Goal: Task Accomplishment & Management: Manage account settings

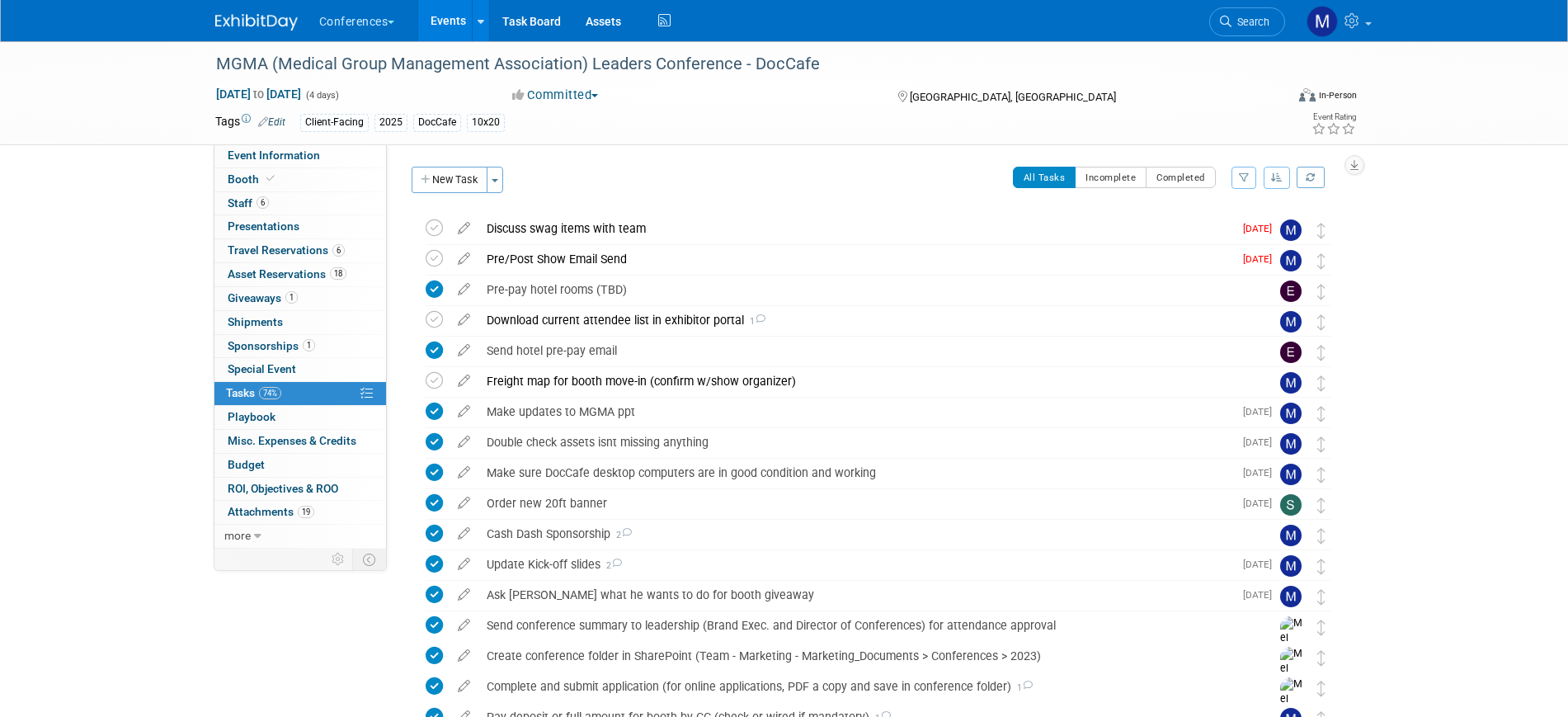
click at [254, 15] on img at bounding box center [257, 21] width 82 height 16
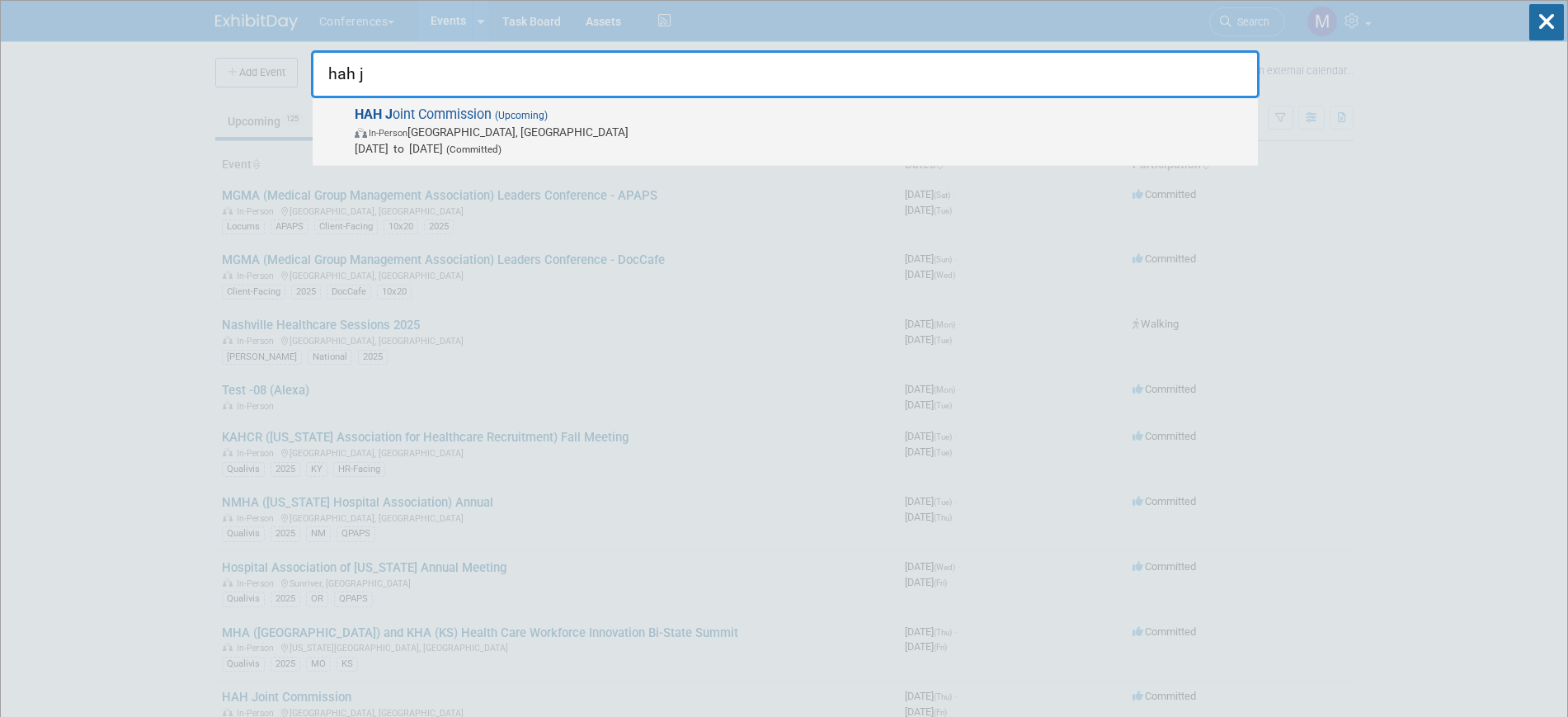
type input "hah j"
click at [455, 107] on span "HAH J oint Commission (Upcoming) In-Person Honolulu, HI Oct 2, 2025 to Oct 3, 2…" at bounding box center [799, 132] width 900 height 51
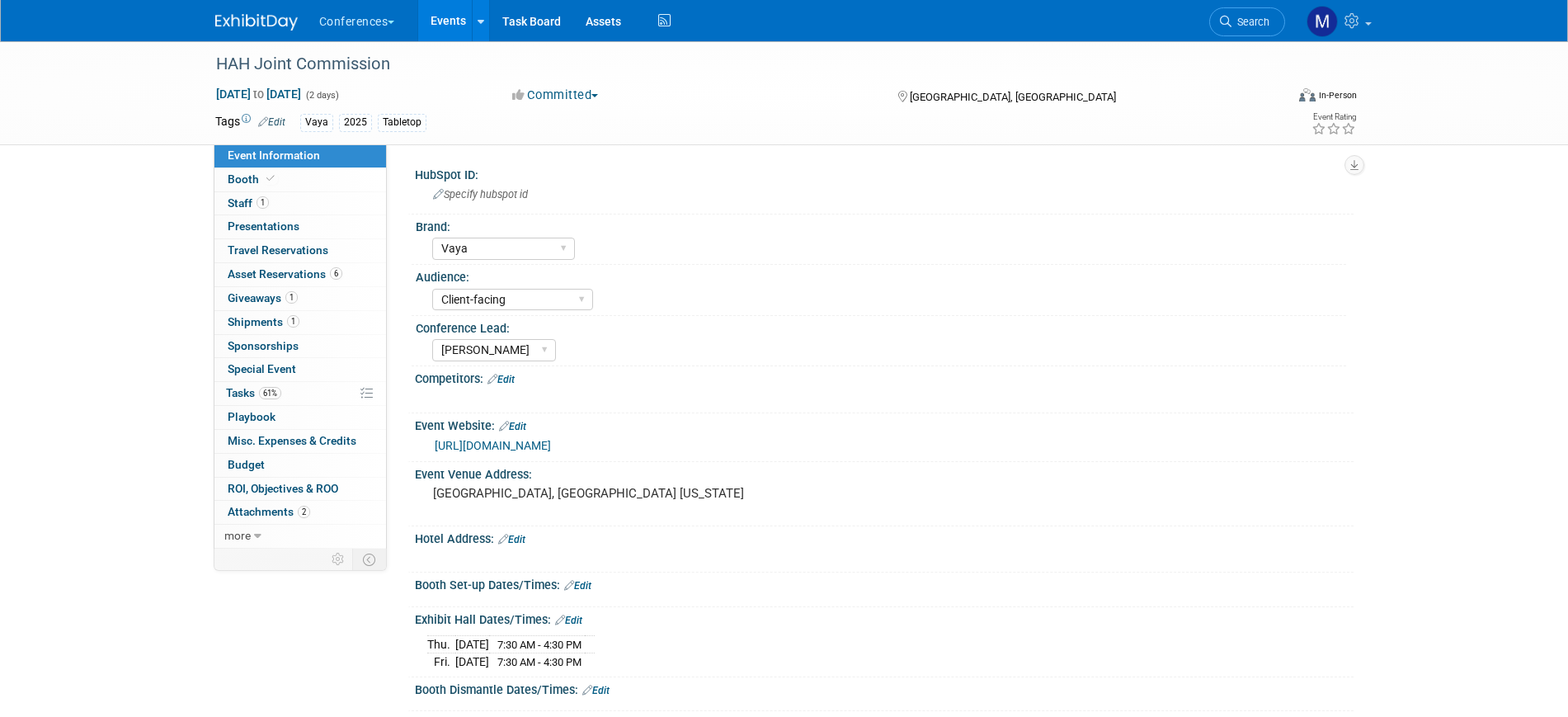
select select "Vaya"
select select "Client-facing"
select select "Marygrace"
click at [295, 434] on span "Misc. Expenses & Credits 0" at bounding box center [292, 440] width 129 height 13
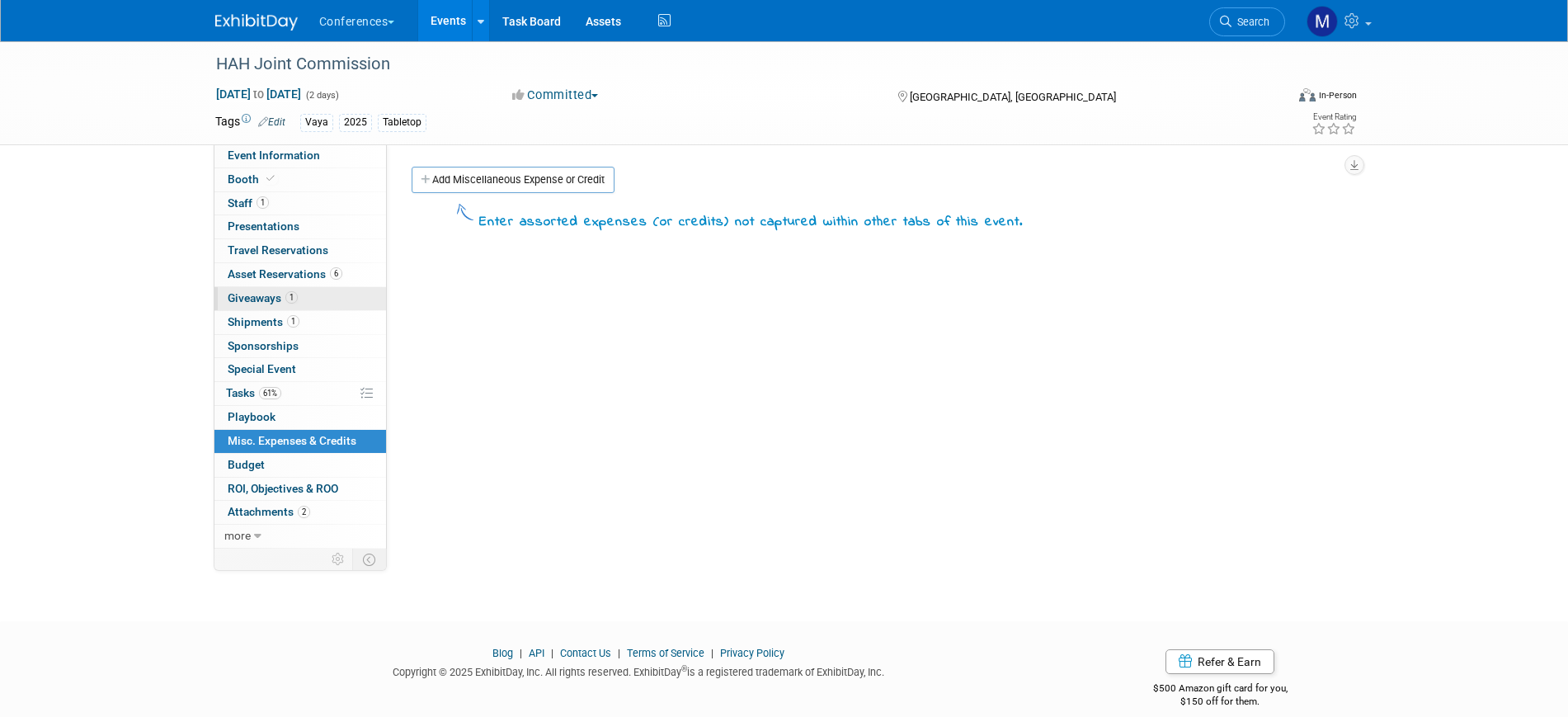
click at [297, 303] on span "Giveaways 1" at bounding box center [263, 297] width 70 height 13
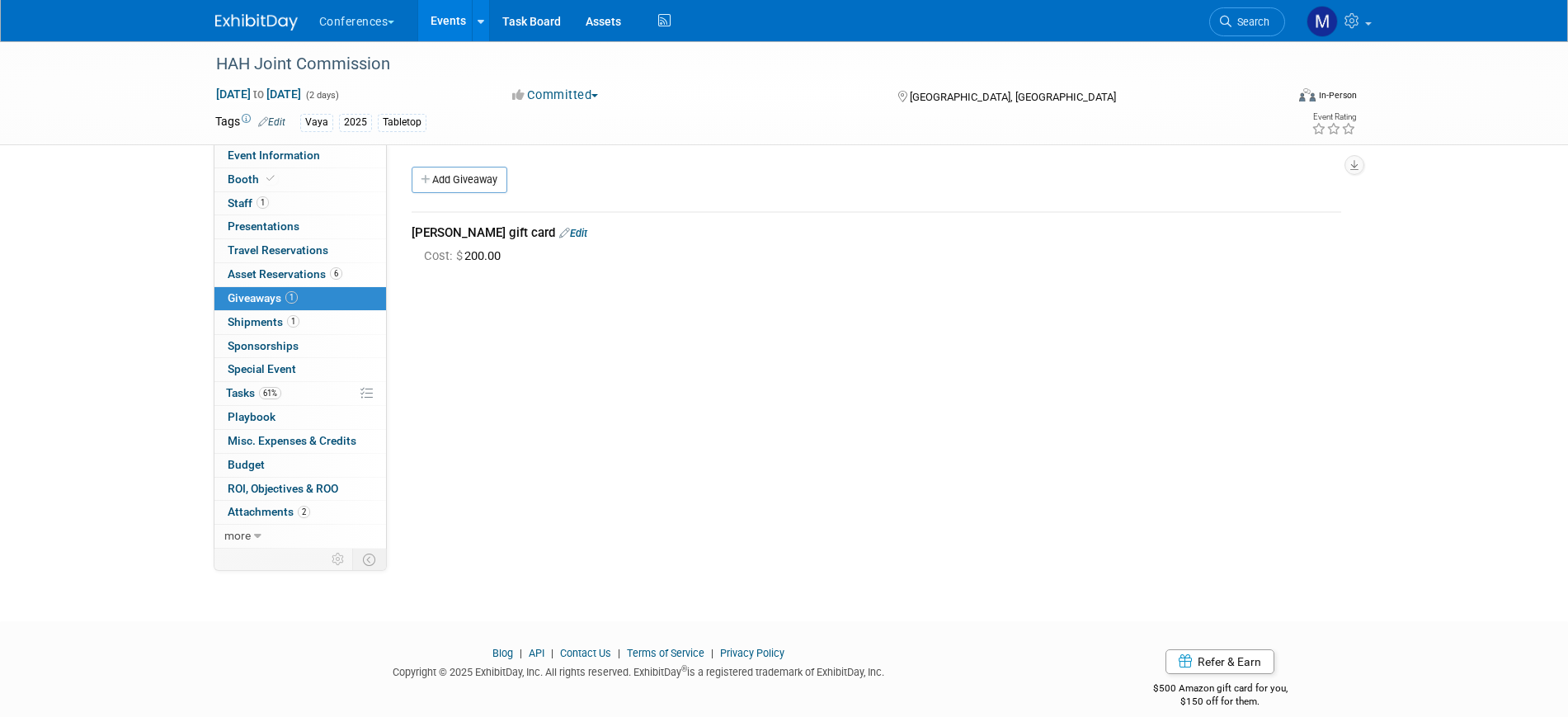
drag, startPoint x: 78, startPoint y: 346, endPoint x: 182, endPoint y: 304, distance: 112.2
click at [78, 346] on div "HAH Joint Commission Oct 2, 2025 to Oct 3, 2025 (2 days) Oct 2, 2025 to Oct 3, …" at bounding box center [784, 316] width 1568 height 550
click at [575, 235] on div "Reyn Spooner gift card Edit" at bounding box center [876, 233] width 930 height 17
click at [573, 235] on link "Edit" at bounding box center [573, 233] width 28 height 12
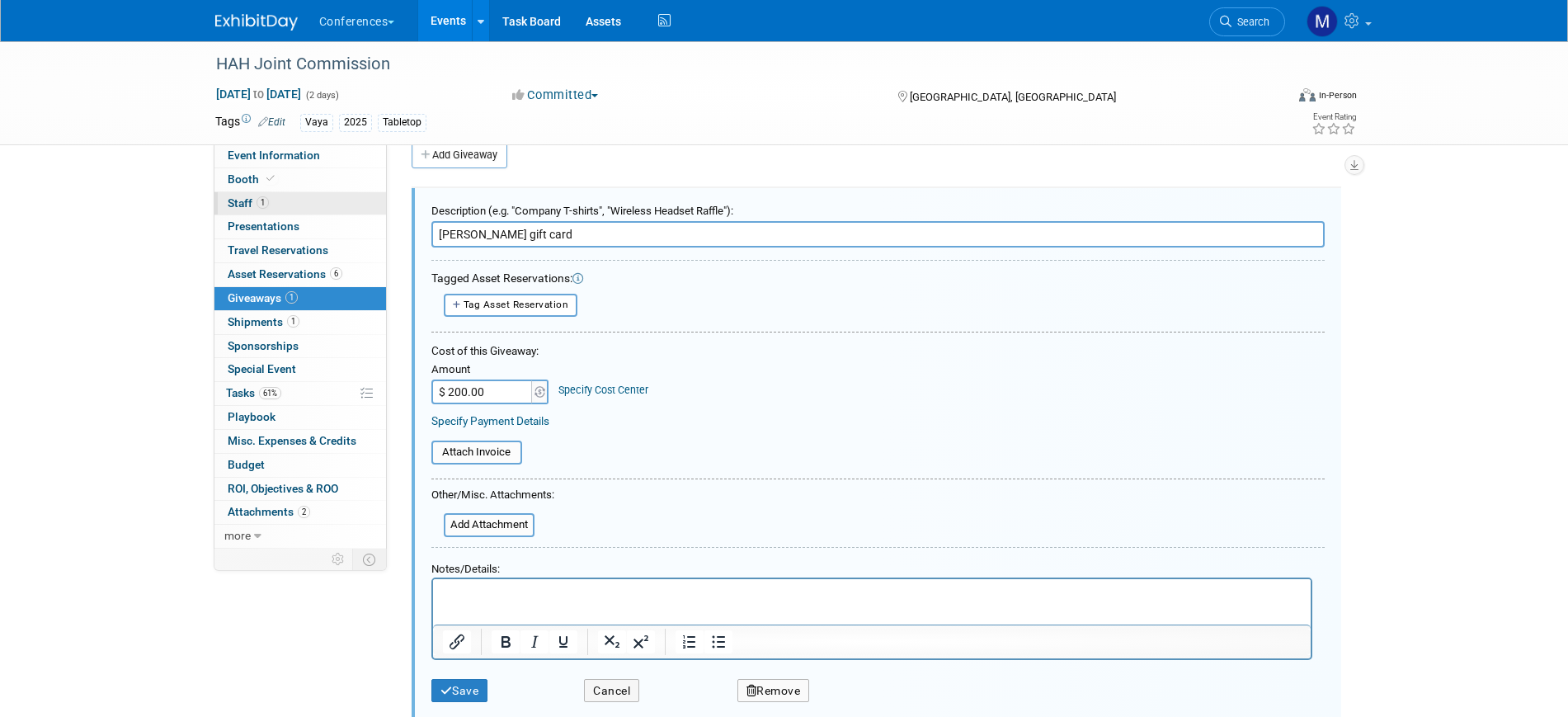
drag, startPoint x: 597, startPoint y: 232, endPoint x: 283, endPoint y: 213, distance: 314.6
click at [283, 213] on div "Event Information Event Info Booth Booth 1 Staff 1 Staff 0 Presentations 0 Pres…" at bounding box center [784, 369] width 1162 height 705
type input "Mini Thera Gun"
type input "$"
type input "$ 0.00"
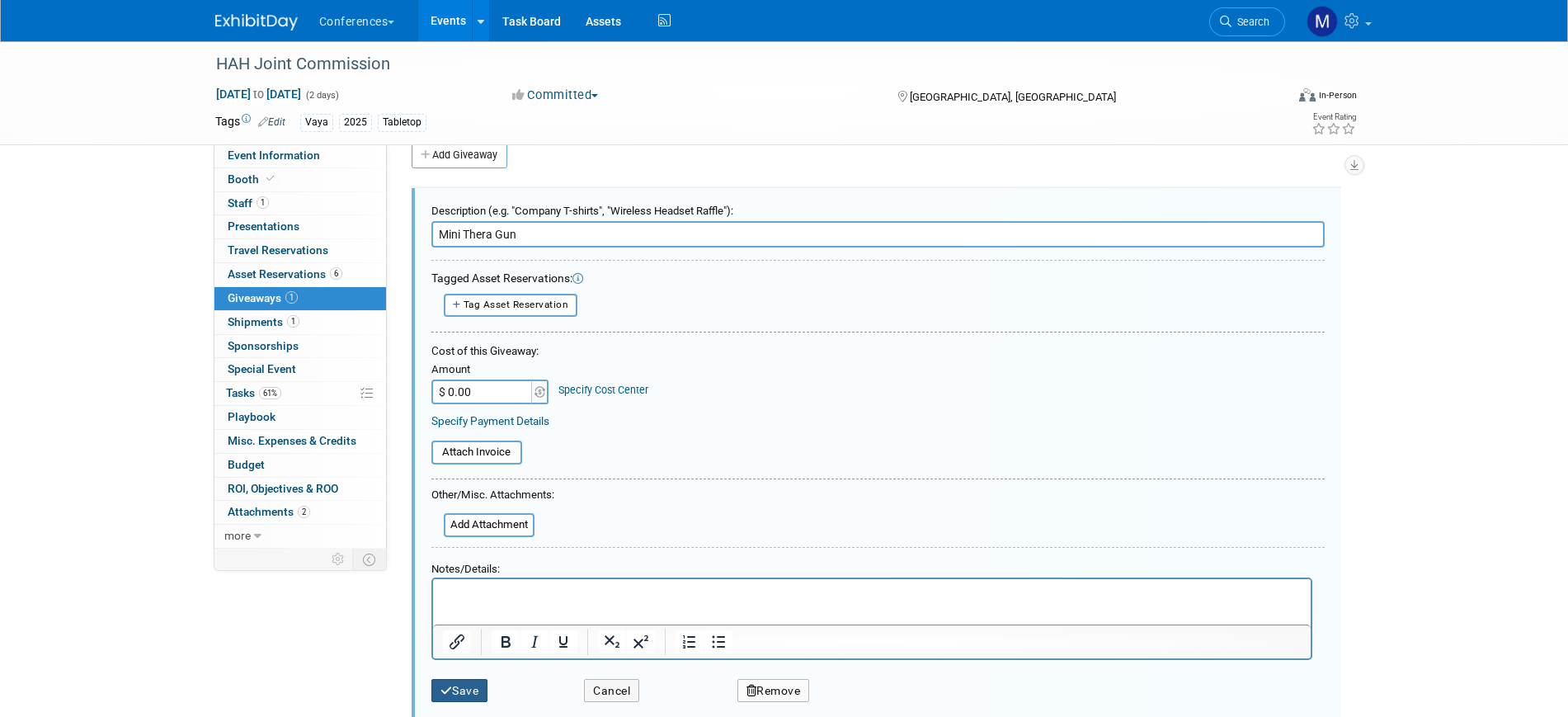
click at [447, 689] on icon "submit" at bounding box center [447, 691] width 12 height 11
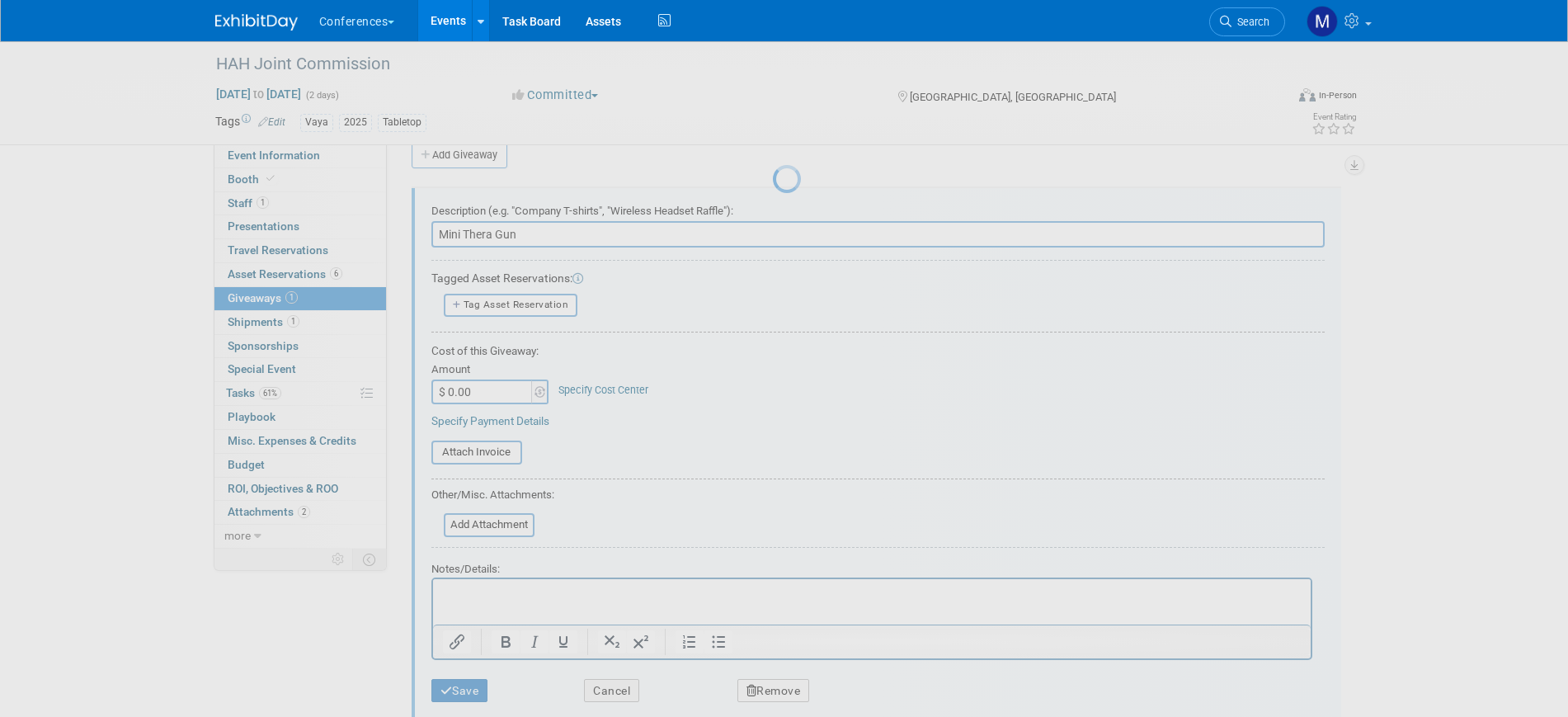
scroll to position [20, 0]
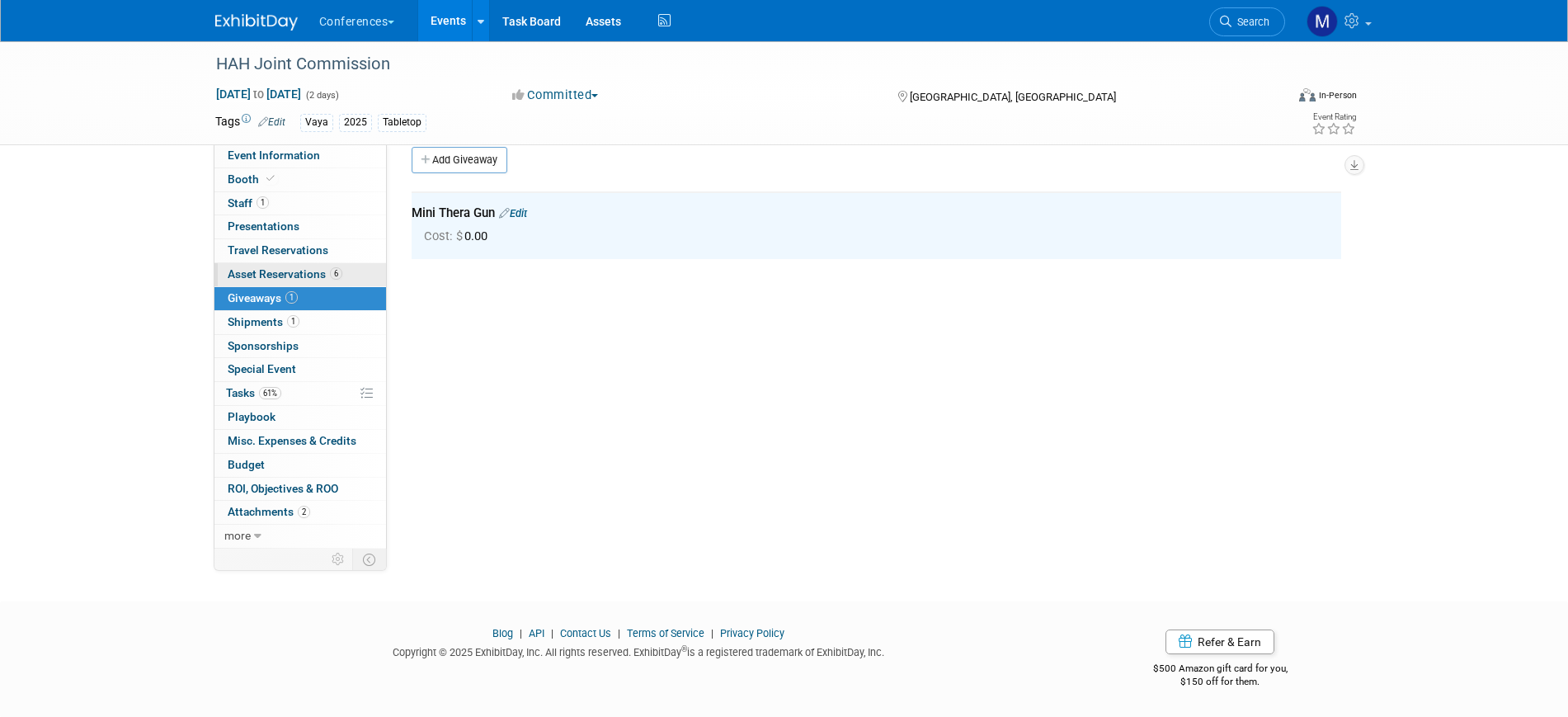
click at [298, 278] on span "Asset Reservations 6" at bounding box center [284, 273] width 114 height 13
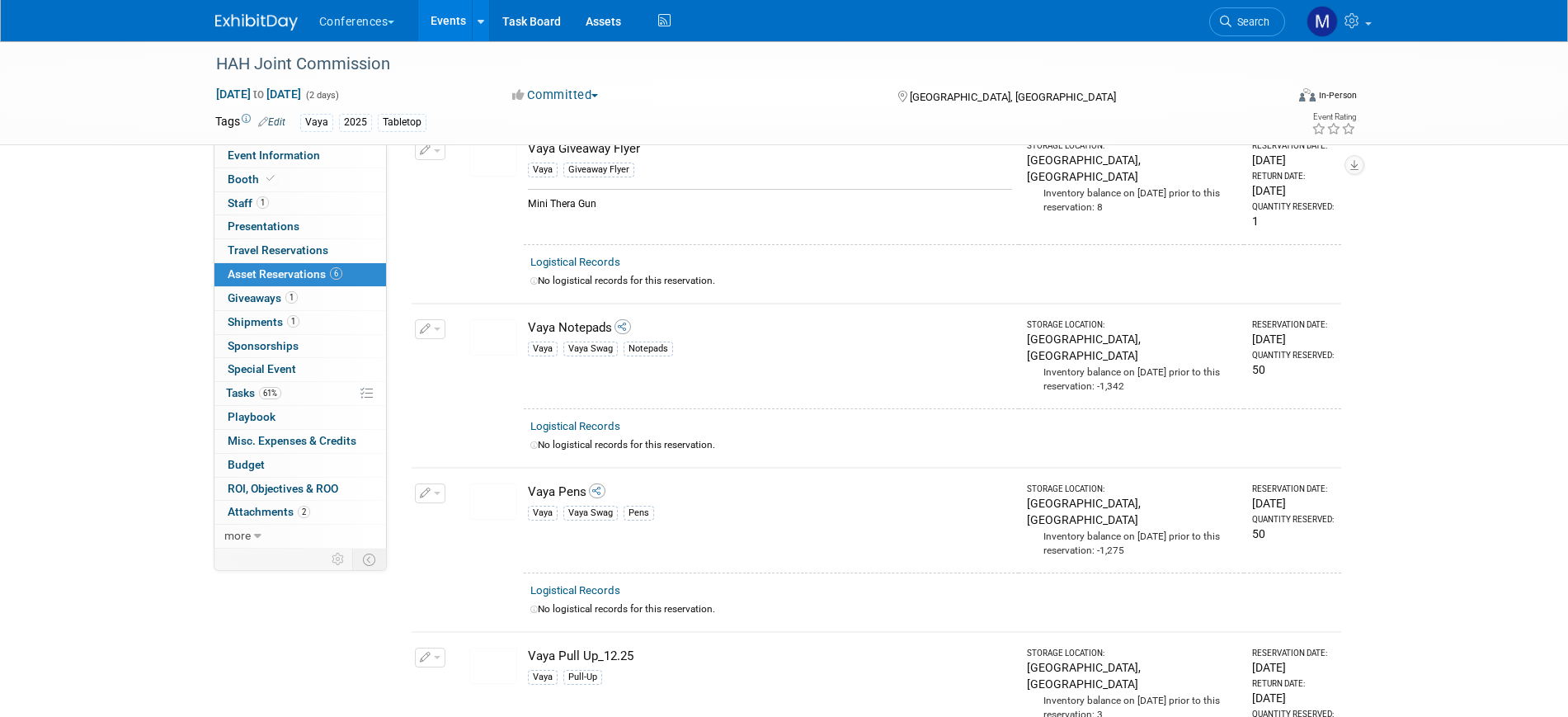
scroll to position [413, 0]
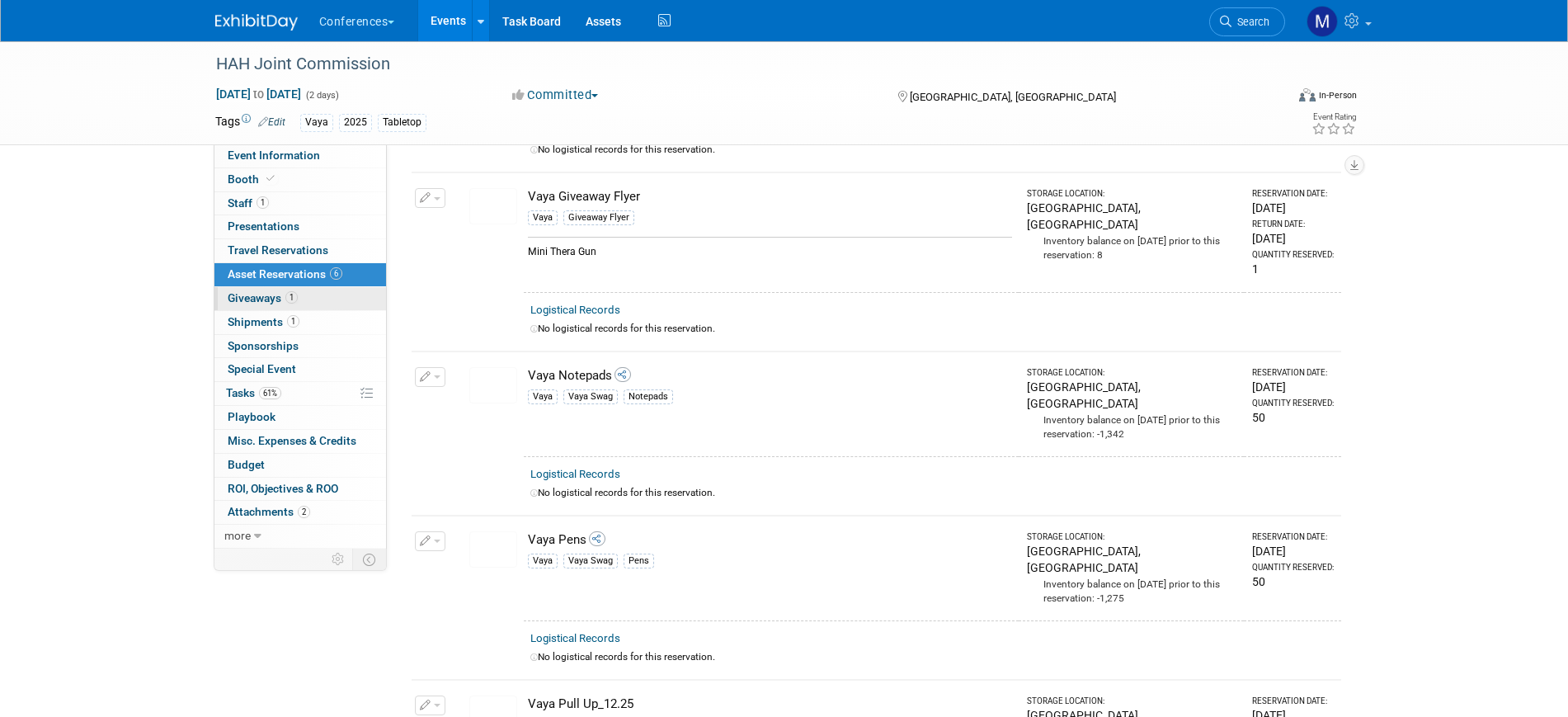
click at [304, 295] on link "1 Giveaways 1" at bounding box center [301, 298] width 172 height 23
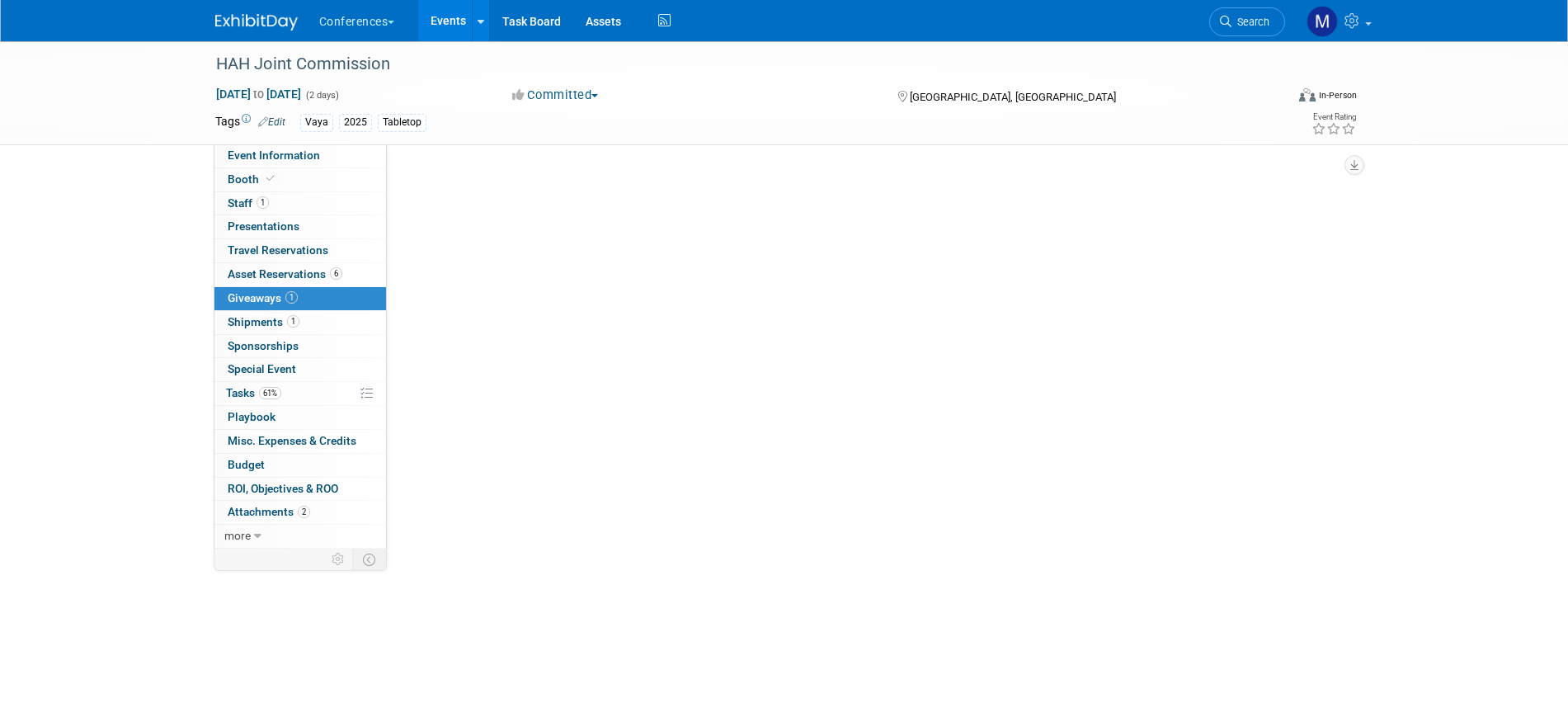
scroll to position [0, 0]
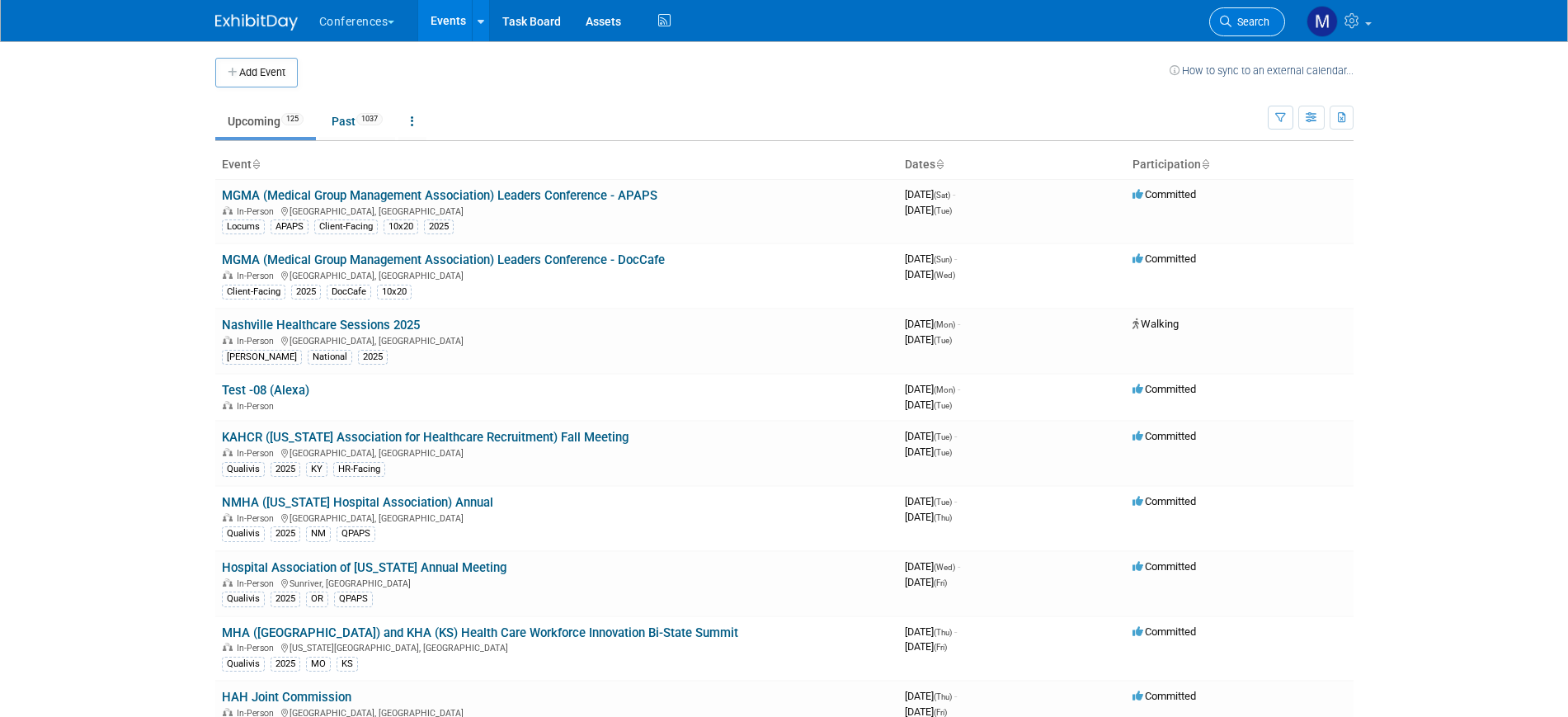
click at [1237, 26] on span "Search" at bounding box center [1250, 21] width 38 height 12
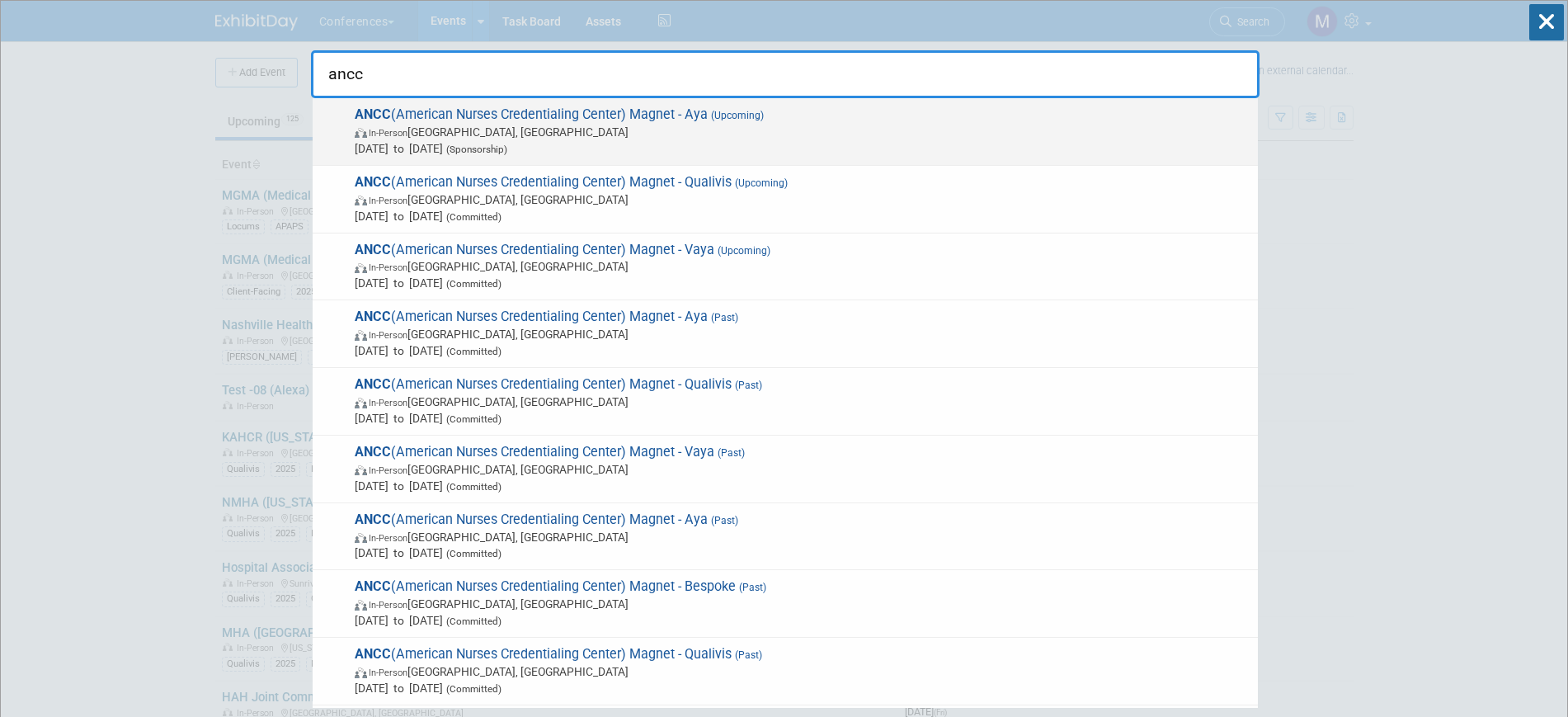
type input "ancc"
click at [589, 131] on span "In-Person Atlanta, GA" at bounding box center [802, 132] width 894 height 16
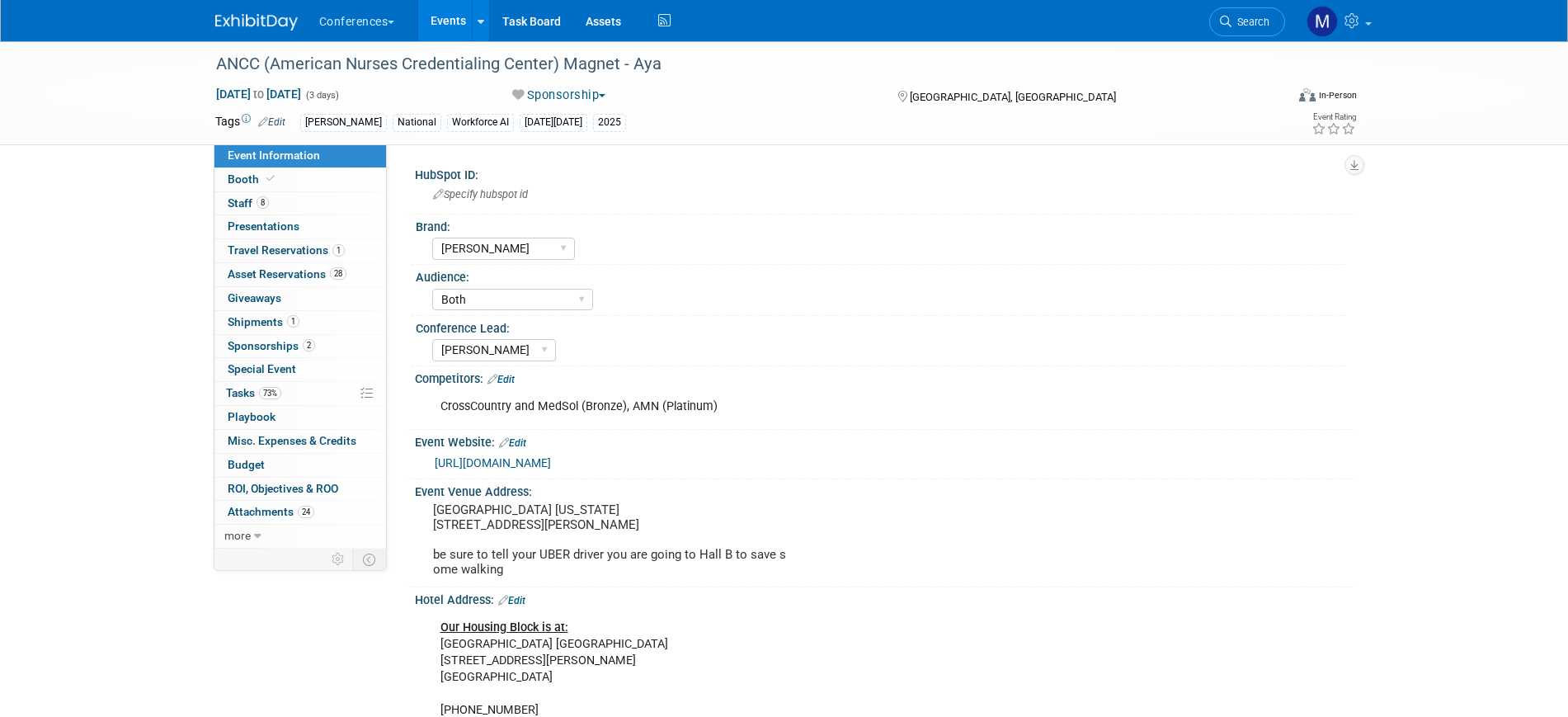
select select "[PERSON_NAME]"
select select "Both"
select select "[PERSON_NAME]"
click at [300, 243] on span "Travel Reservations 1" at bounding box center [286, 249] width 117 height 13
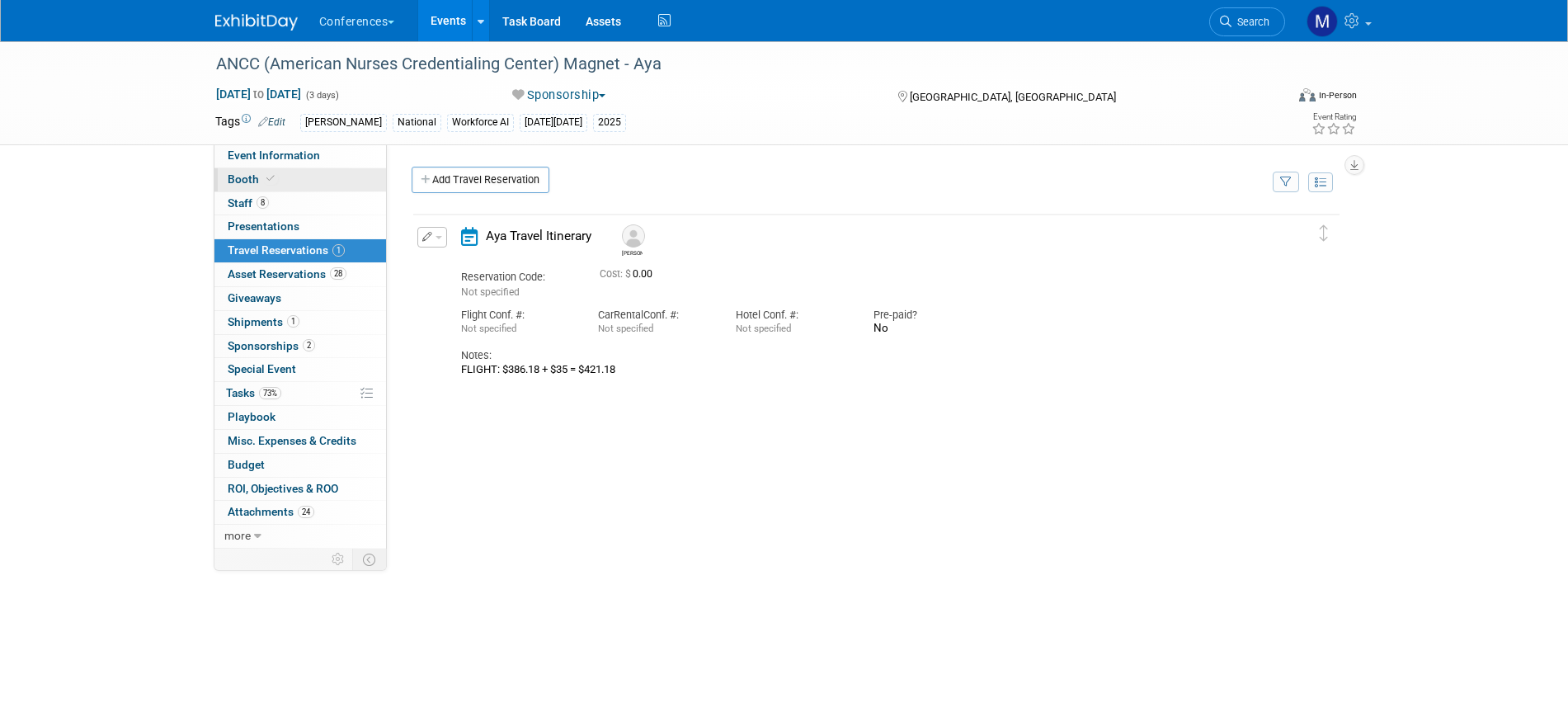
click at [318, 183] on link "Booth" at bounding box center [301, 180] width 172 height 23
select select "20'x30'"
select select "Yes"
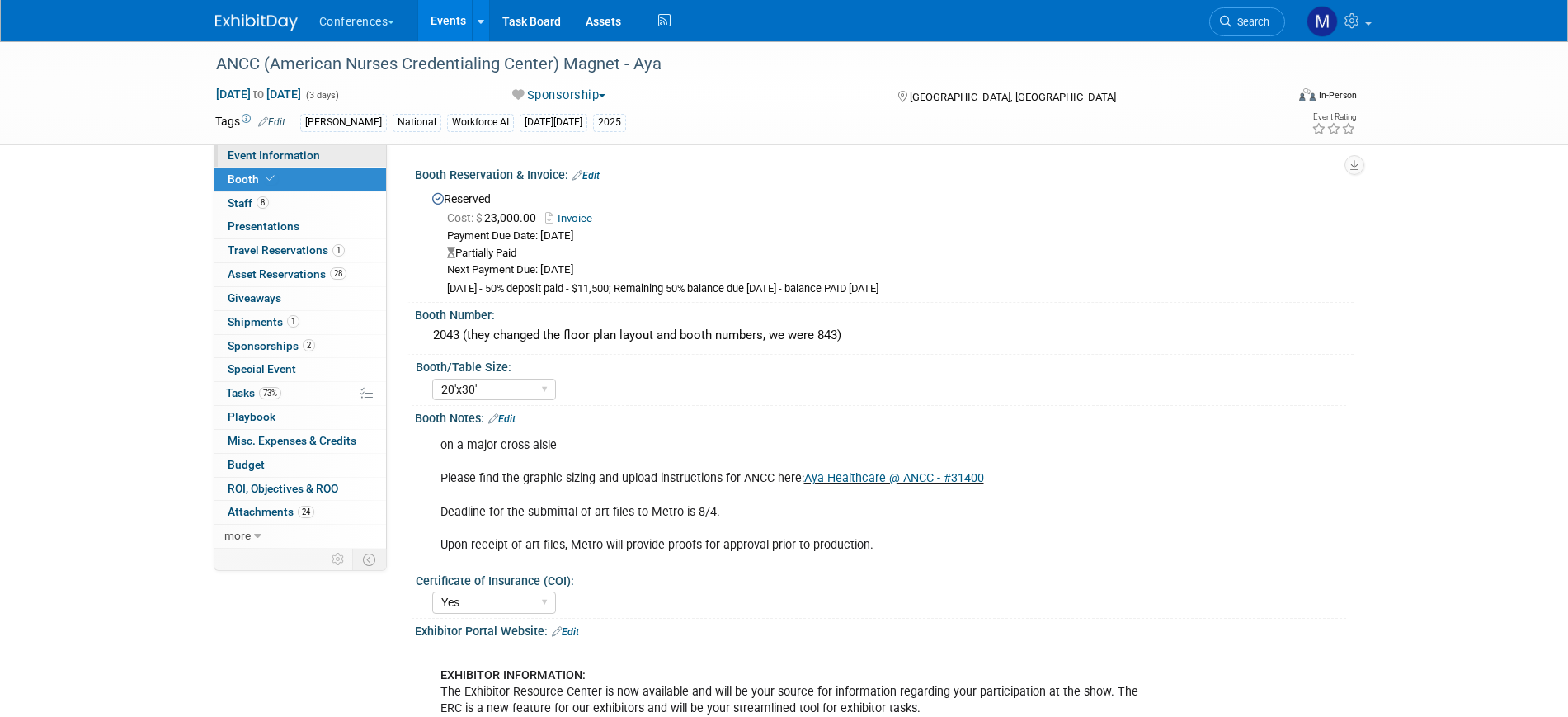
click at [318, 156] on link "Event Information" at bounding box center [301, 156] width 172 height 23
select select "[PERSON_NAME]"
select select "Both"
select select "Stephanie"
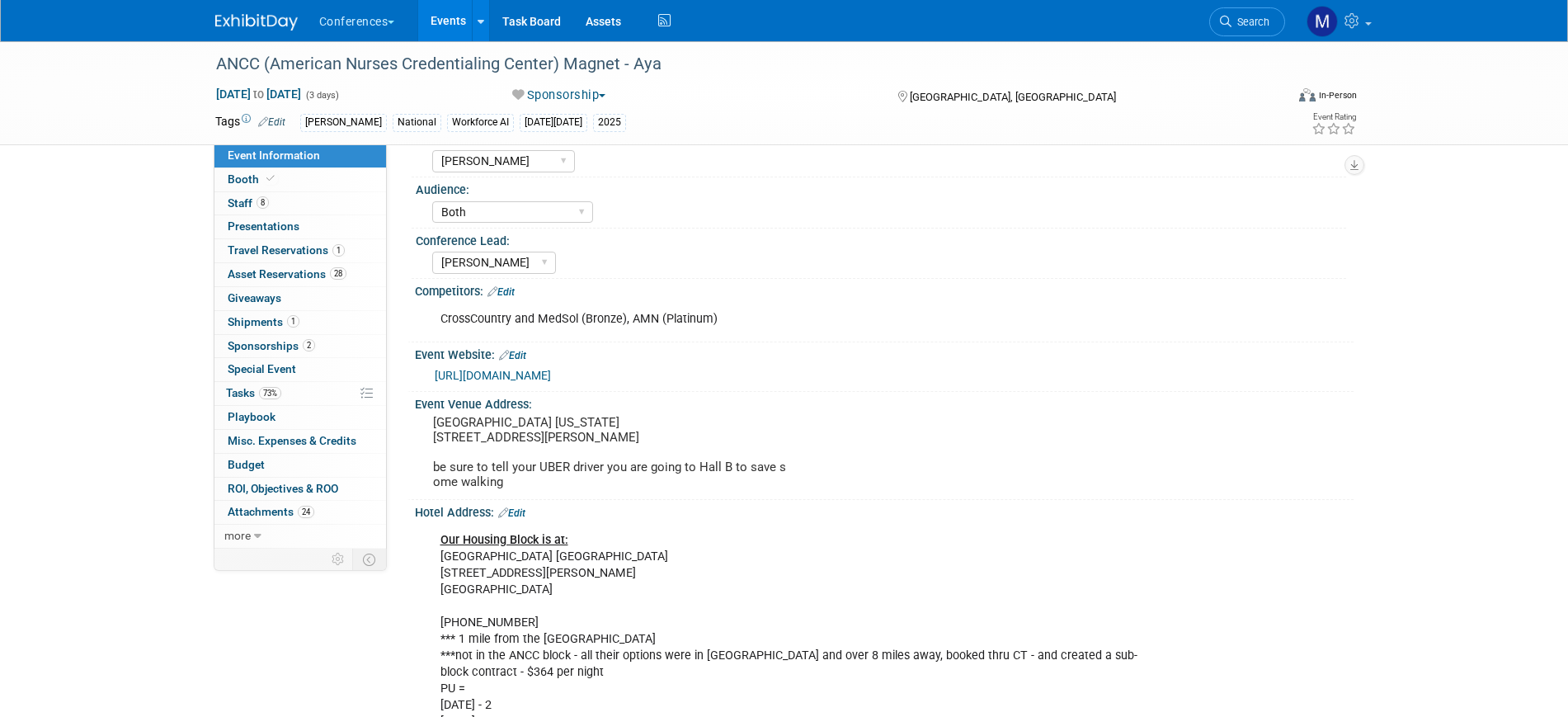
scroll to position [206, 0]
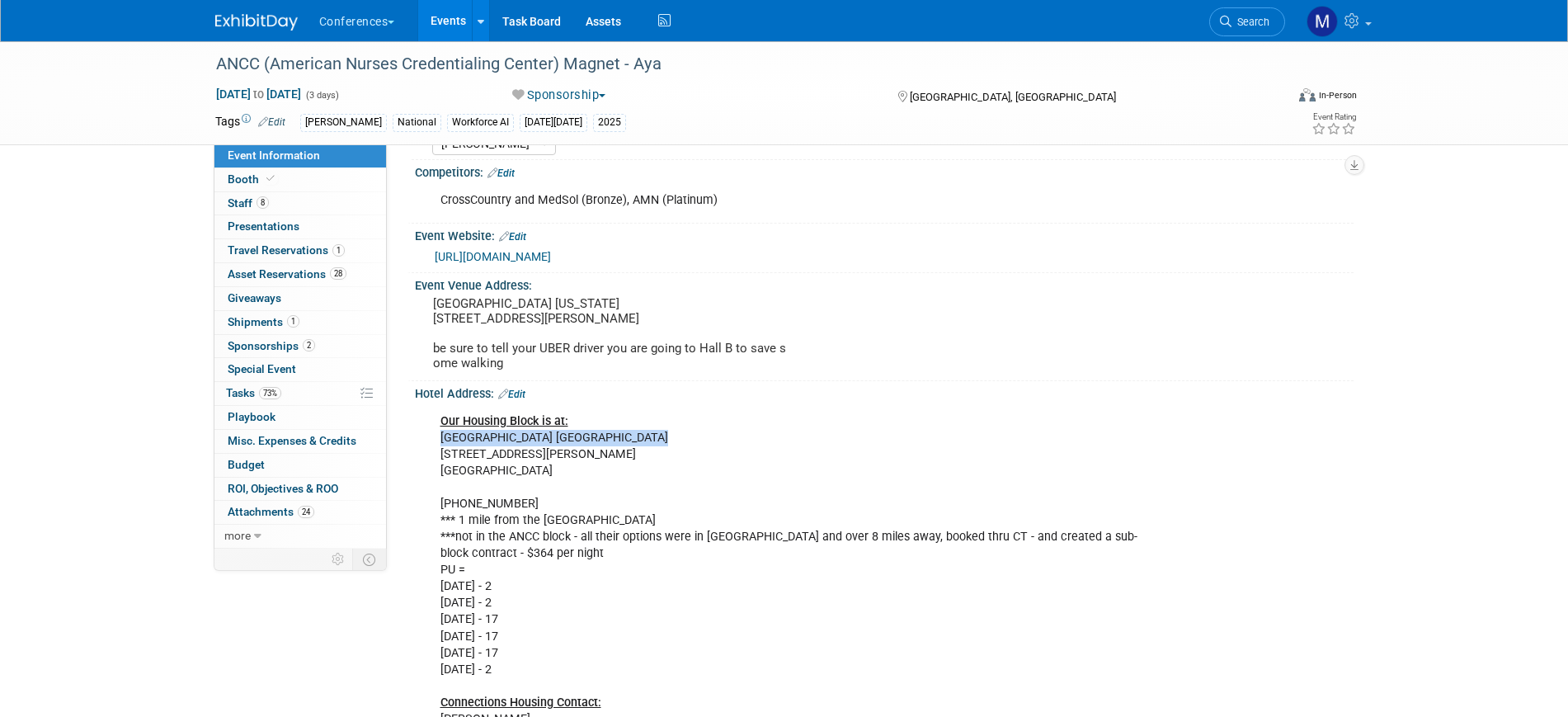
drag, startPoint x: 442, startPoint y: 450, endPoint x: 627, endPoint y: 451, distance: 185.0
click at [627, 451] on div "Our Housing Block is at: Hyatt Place Atlanta Centennial Park 300 Luckie Street …" at bounding box center [800, 628] width 743 height 447
copy div "Hyatt Place Atlanta Centennial Park"
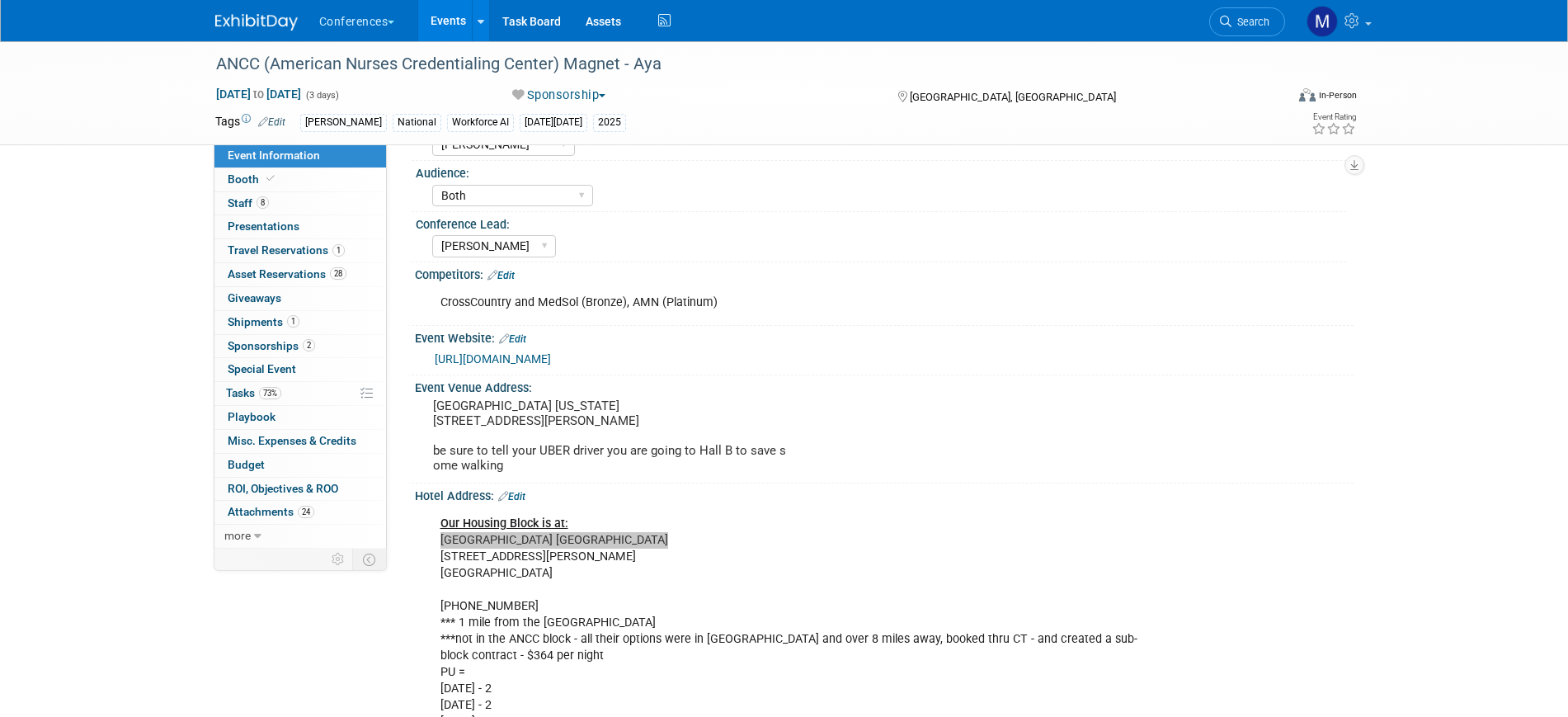
scroll to position [103, 0]
click at [551, 362] on link "https://magnetpathwaycon.nursingworld.org/" at bounding box center [492, 359] width 116 height 13
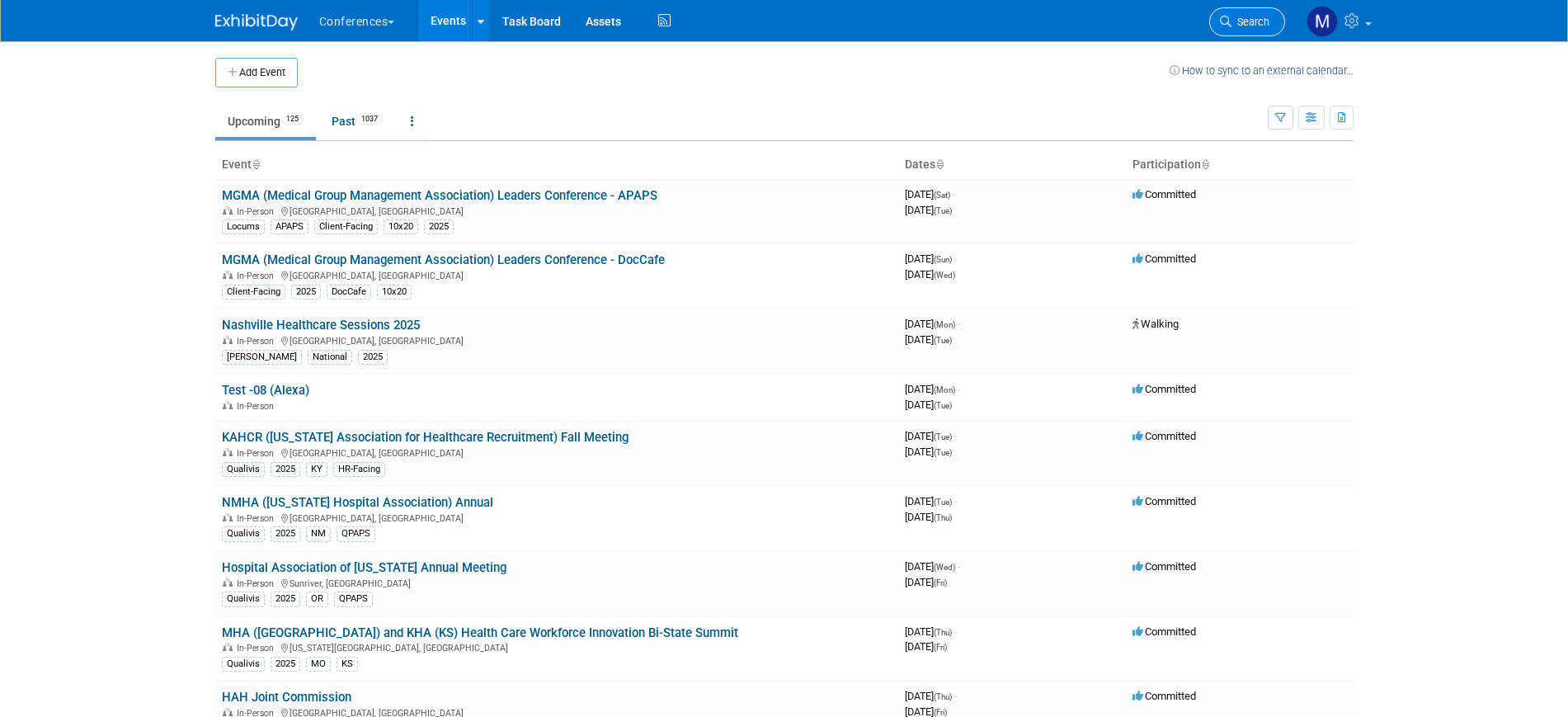
click at [1239, 27] on span "Search" at bounding box center [1250, 21] width 38 height 12
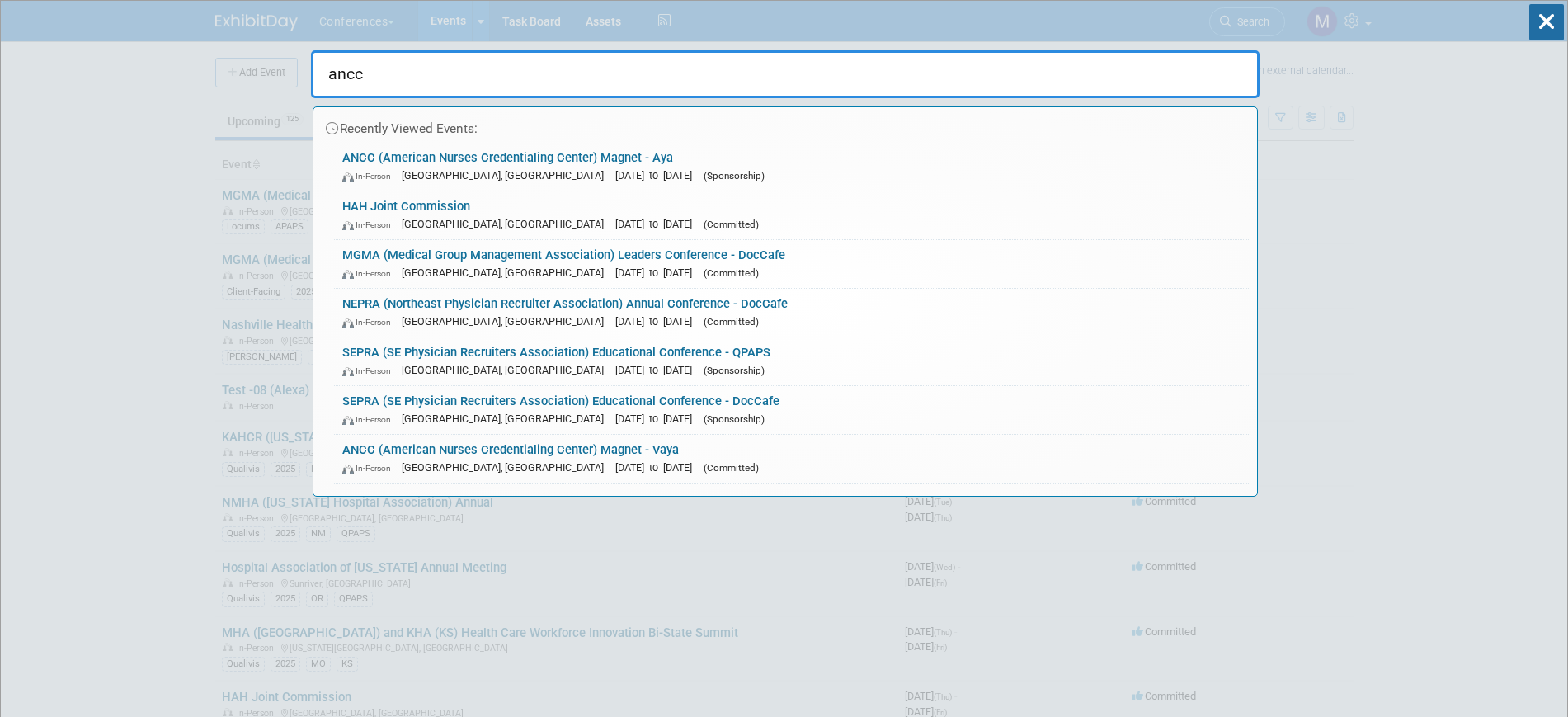
click at [400, 67] on input "ancc" at bounding box center [785, 75] width 949 height 48
click at [399, 81] on input "ancc" at bounding box center [785, 75] width 949 height 48
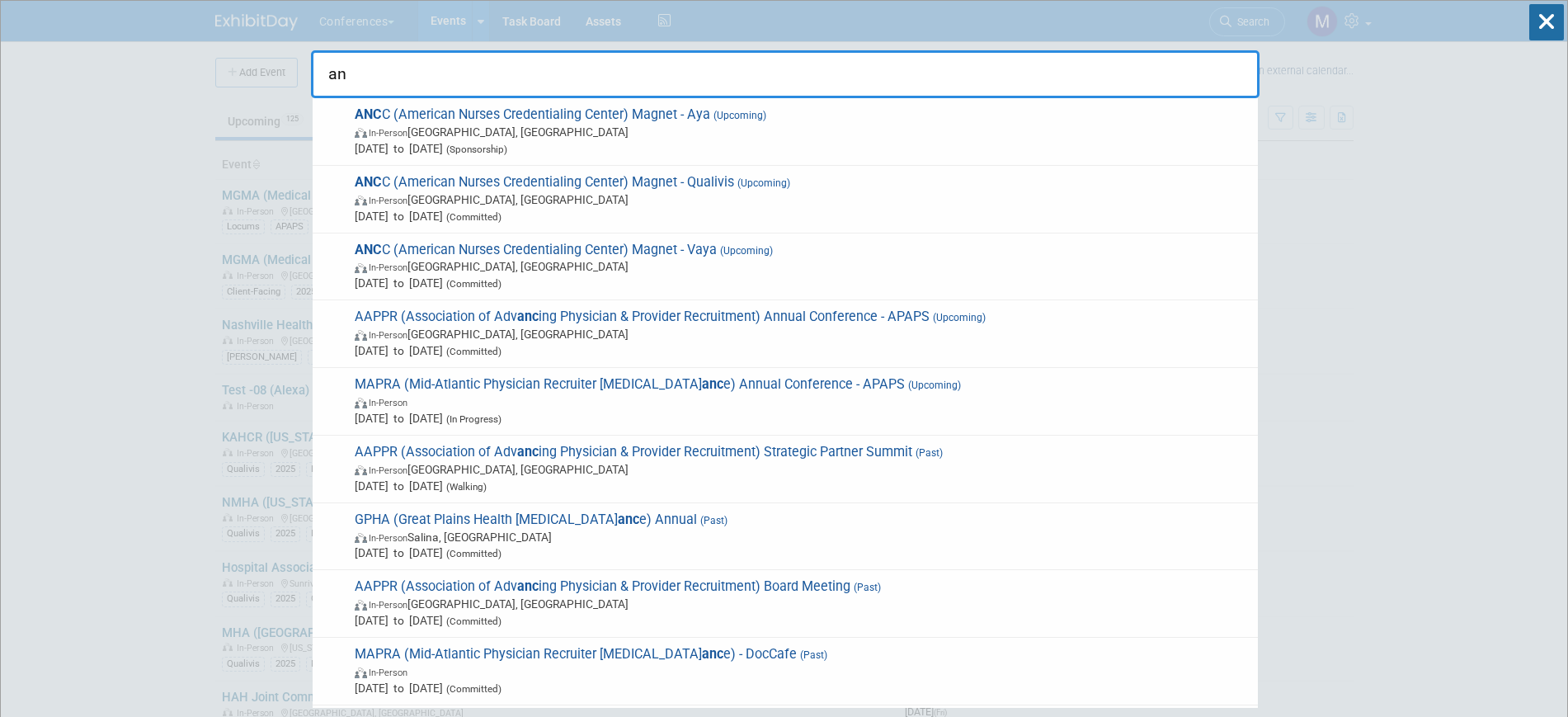
type input "a"
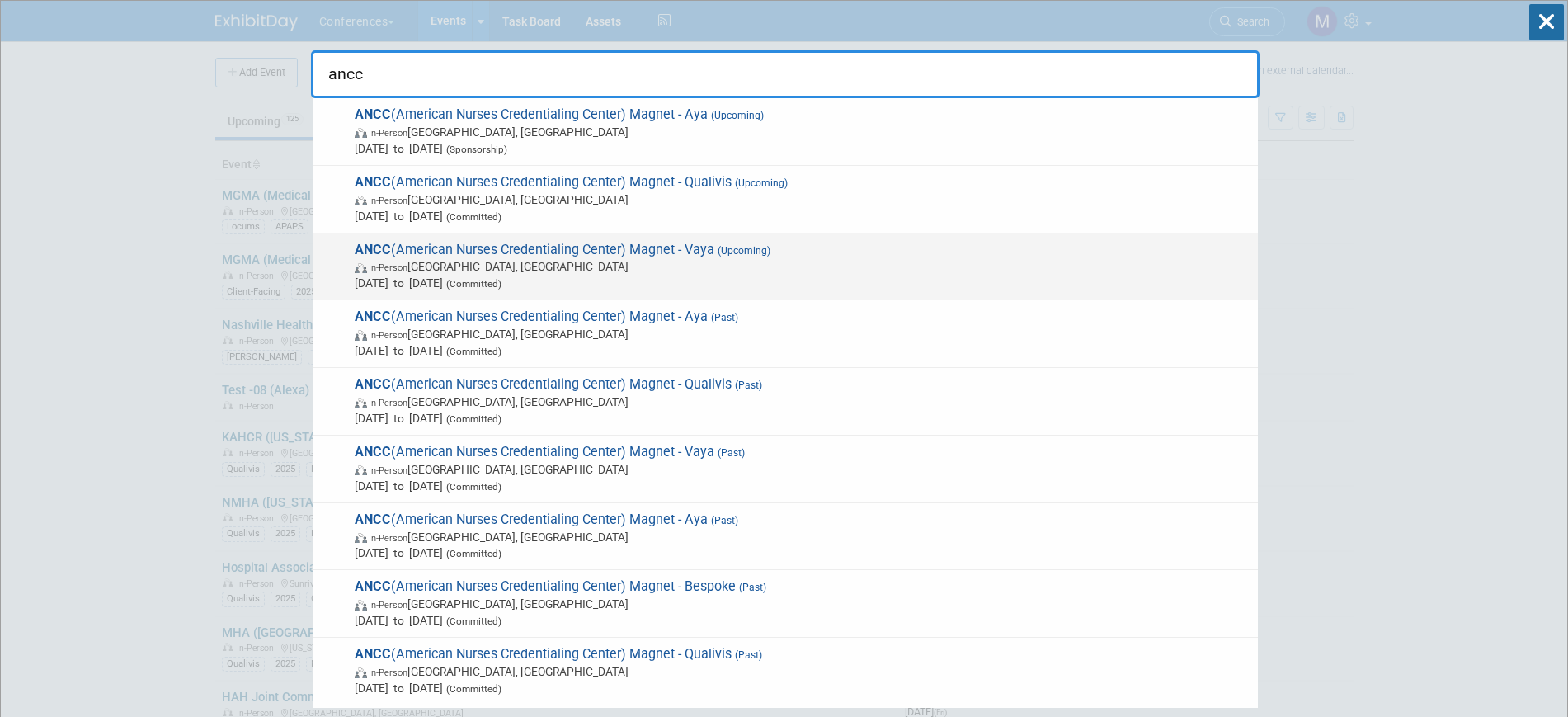
type input "ancc"
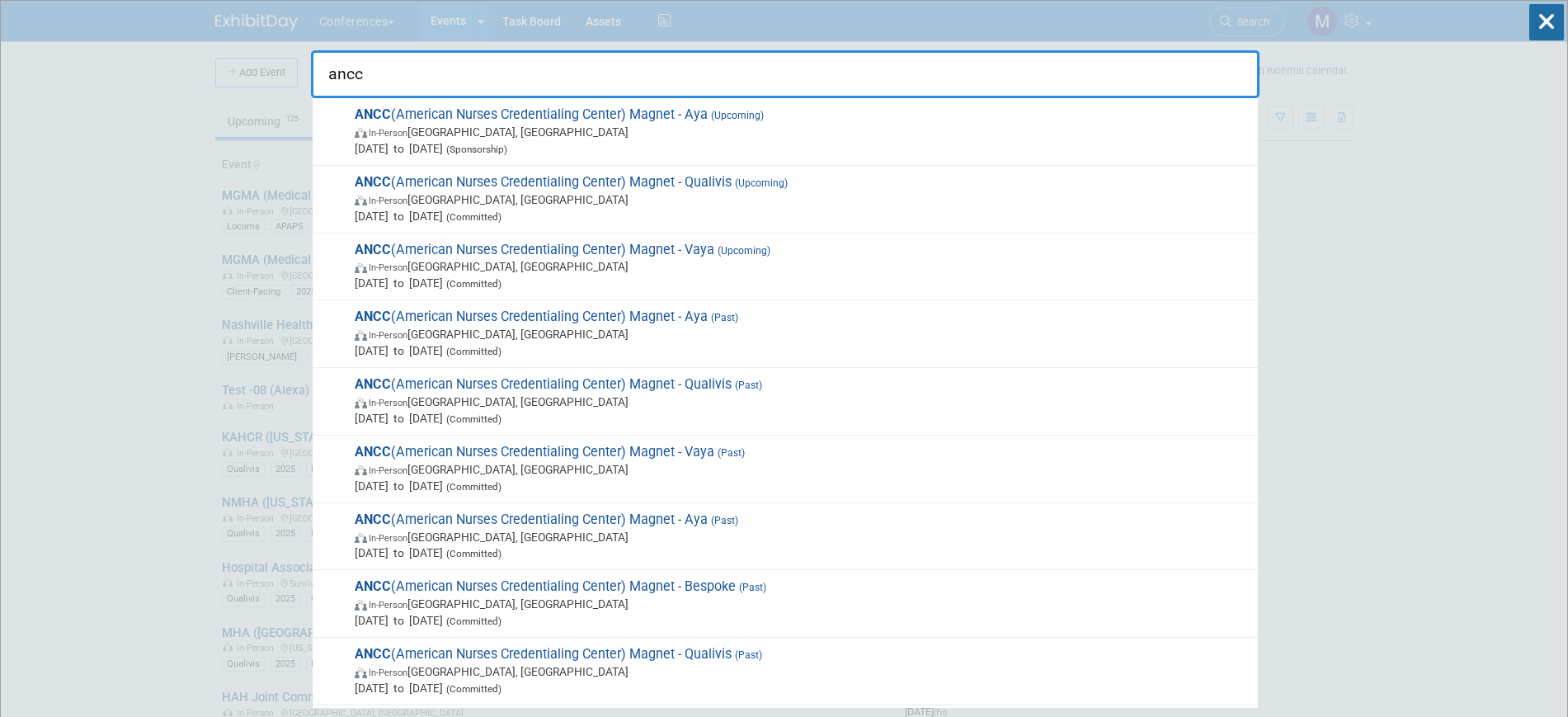
click at [550, 269] on span "In-Person [GEOGRAPHIC_DATA], [GEOGRAPHIC_DATA]" at bounding box center [802, 266] width 894 height 16
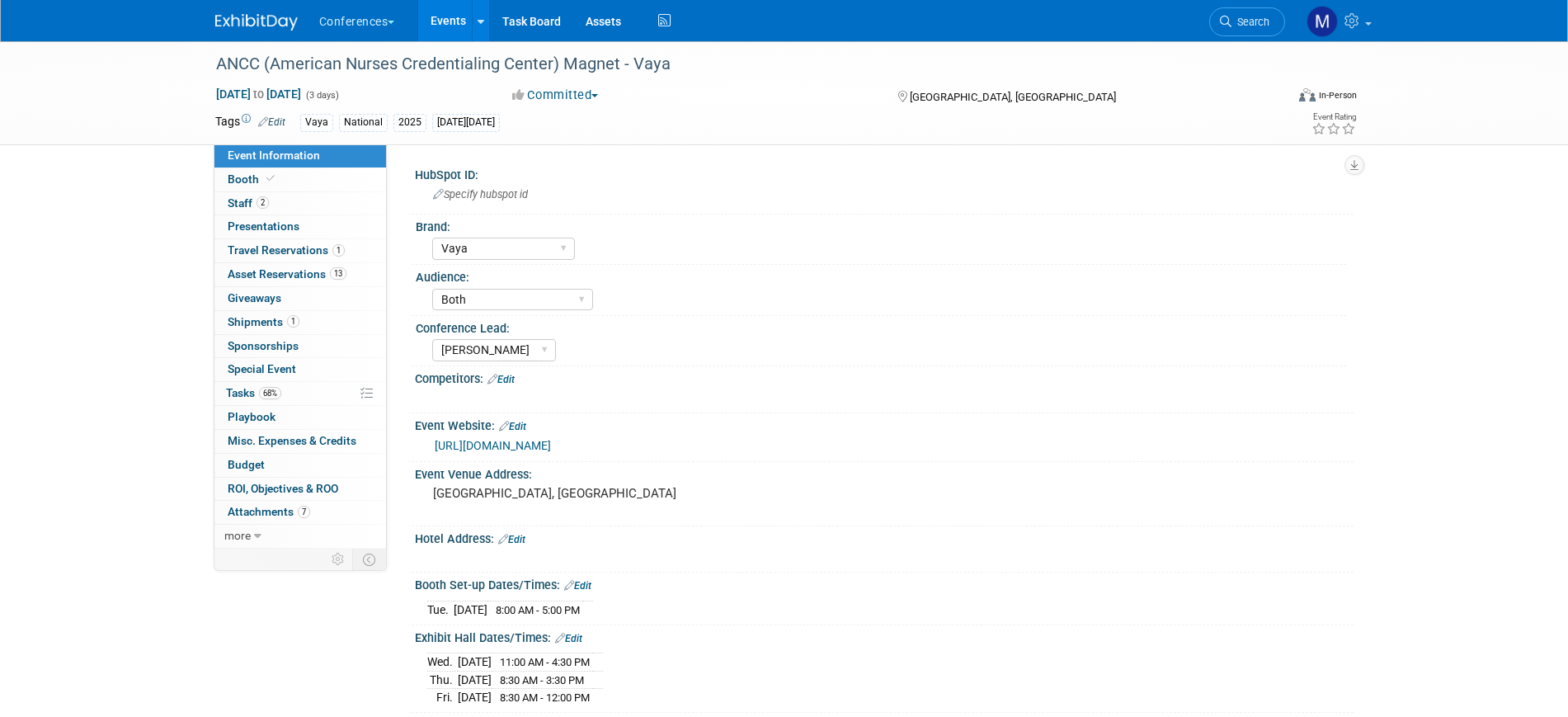
select select "Vaya"
select select "Both"
select select "[PERSON_NAME]"
click at [279, 397] on span "68%" at bounding box center [270, 393] width 22 height 12
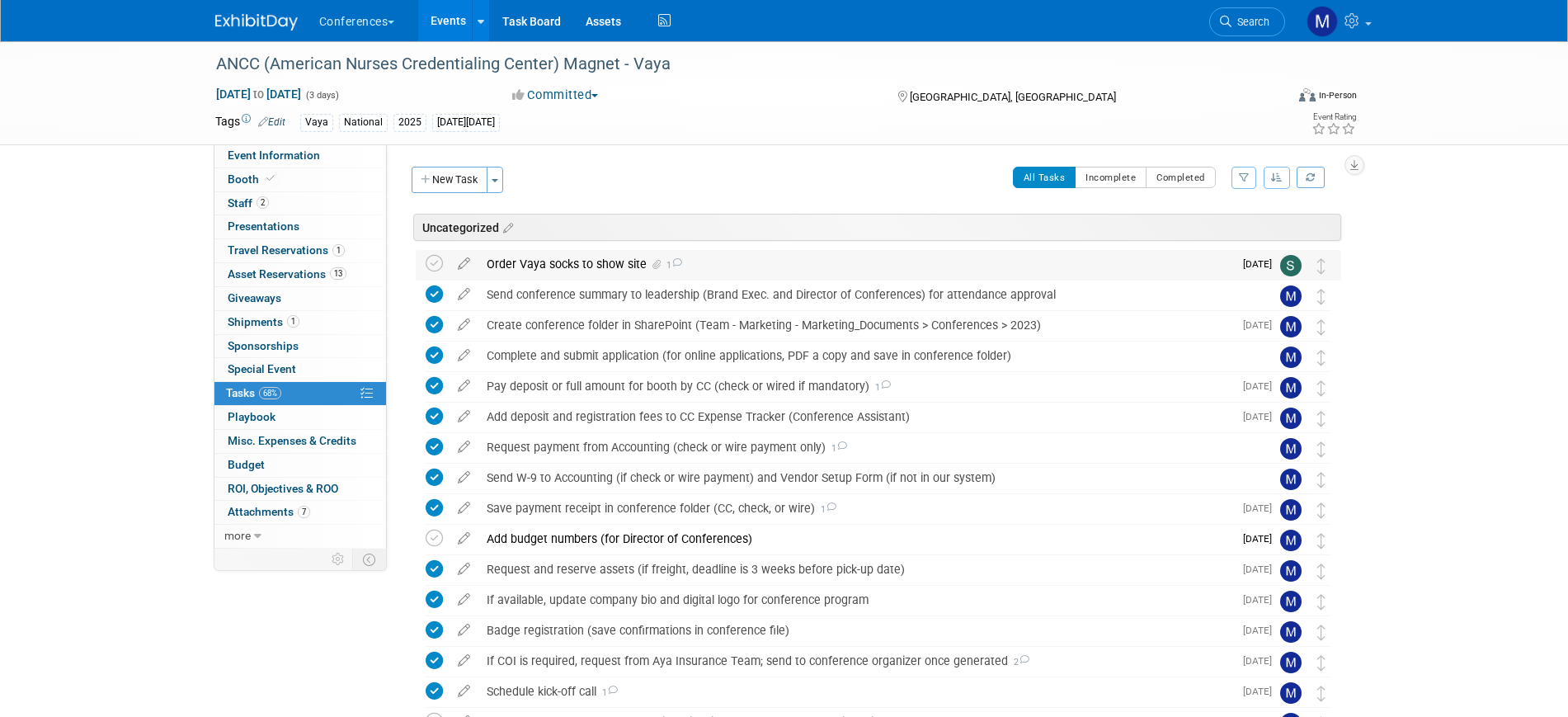
click at [660, 257] on div "Order Vaya socks to show site 1" at bounding box center [856, 264] width 754 height 28
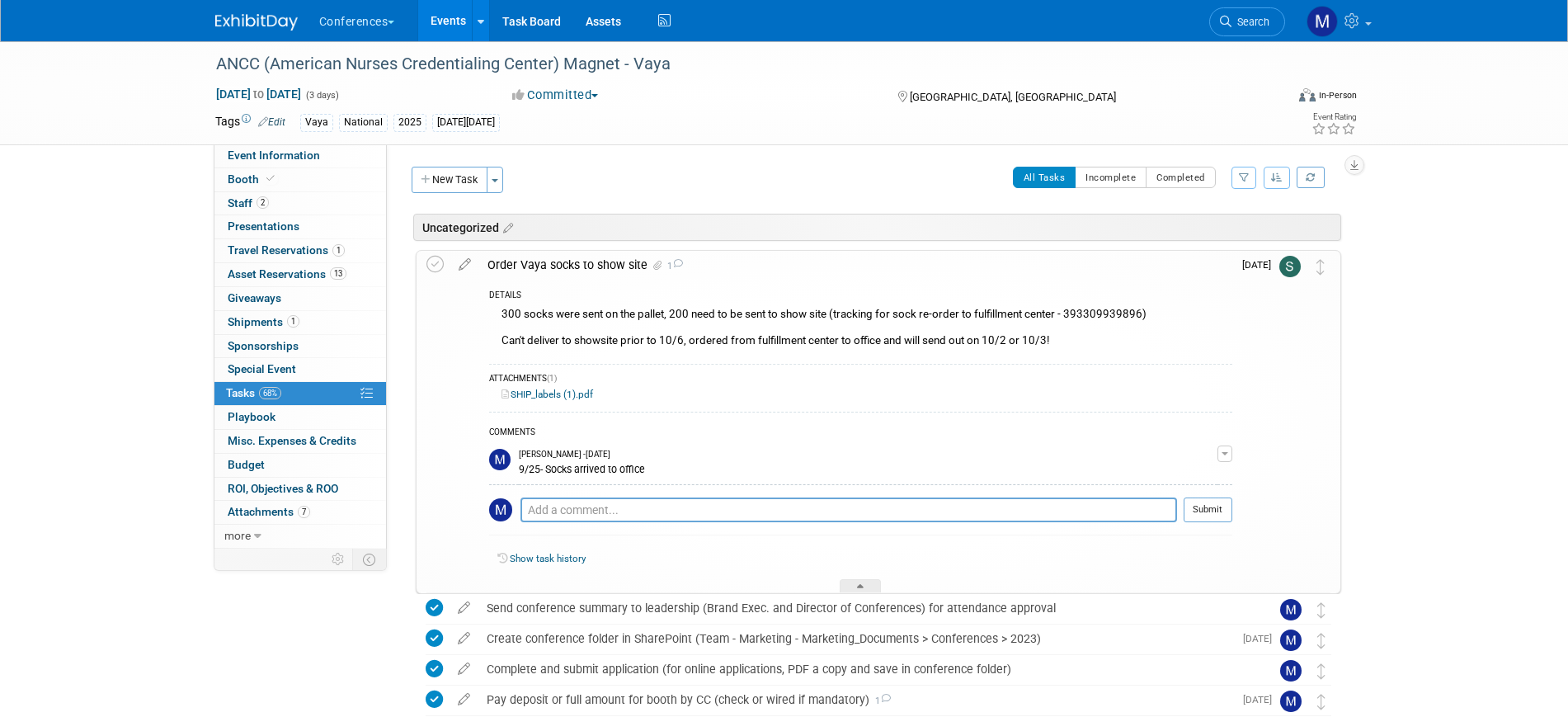
click at [660, 257] on div "Order Vaya socks to show site 1" at bounding box center [856, 265] width 753 height 28
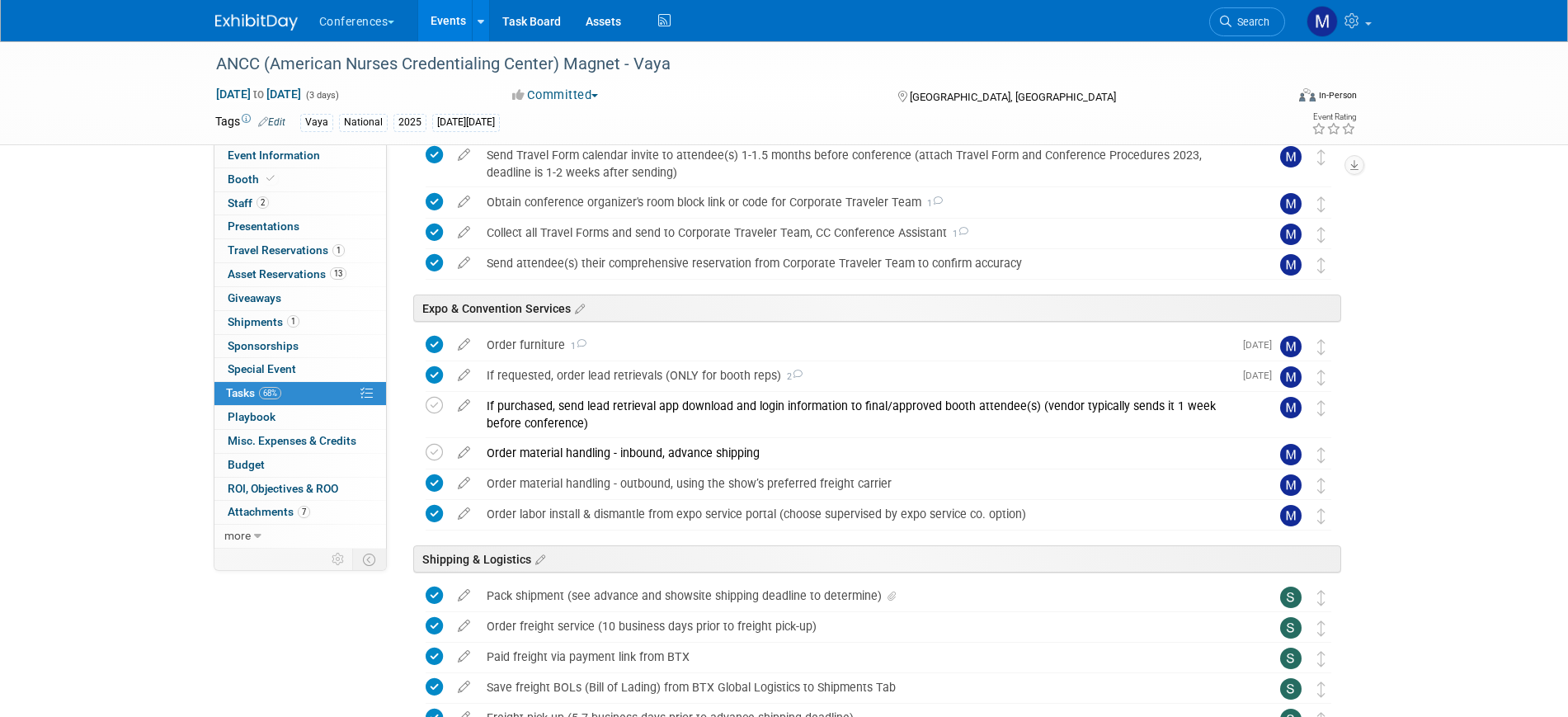
scroll to position [680, 0]
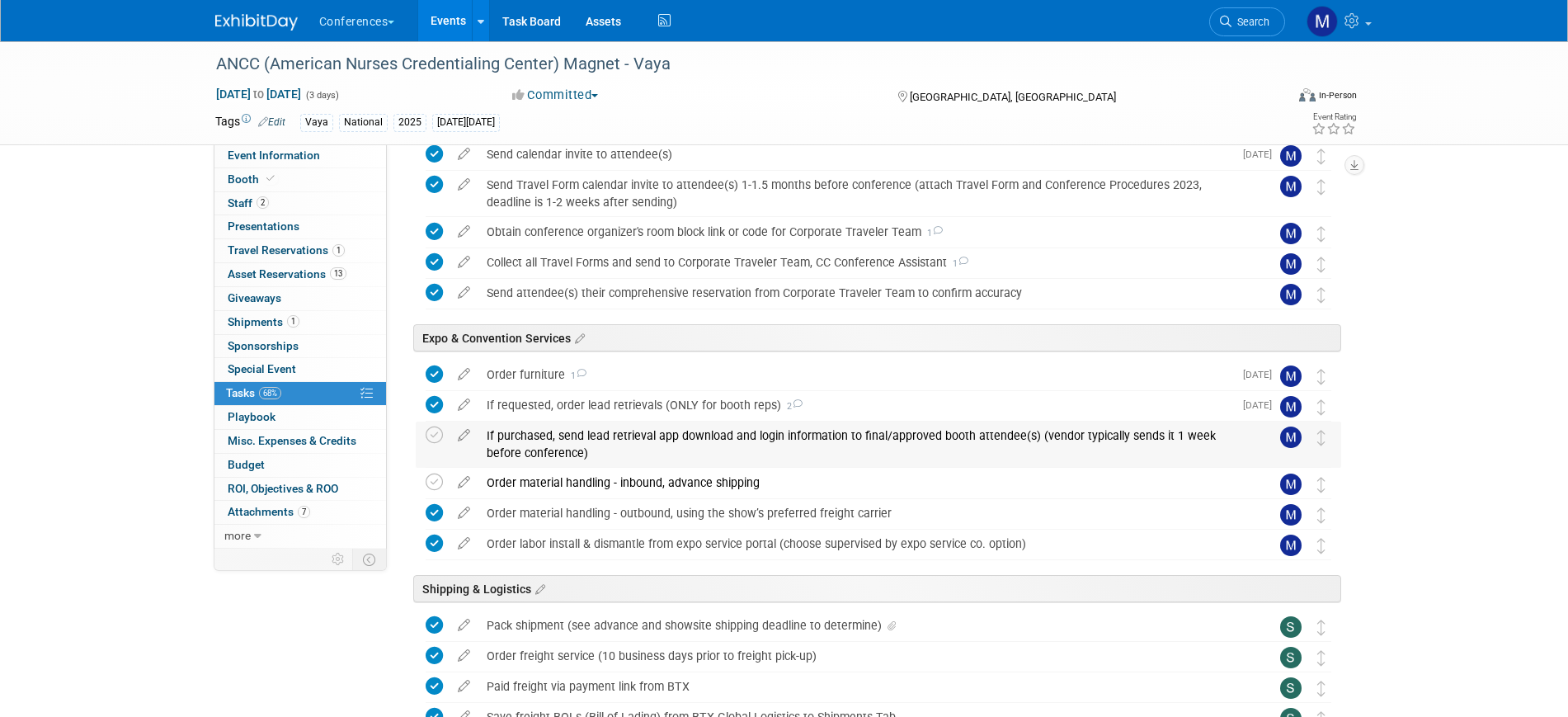
click at [692, 456] on div "If purchased, send lead retrieval app download and login information to final/a…" at bounding box center [863, 444] width 769 height 46
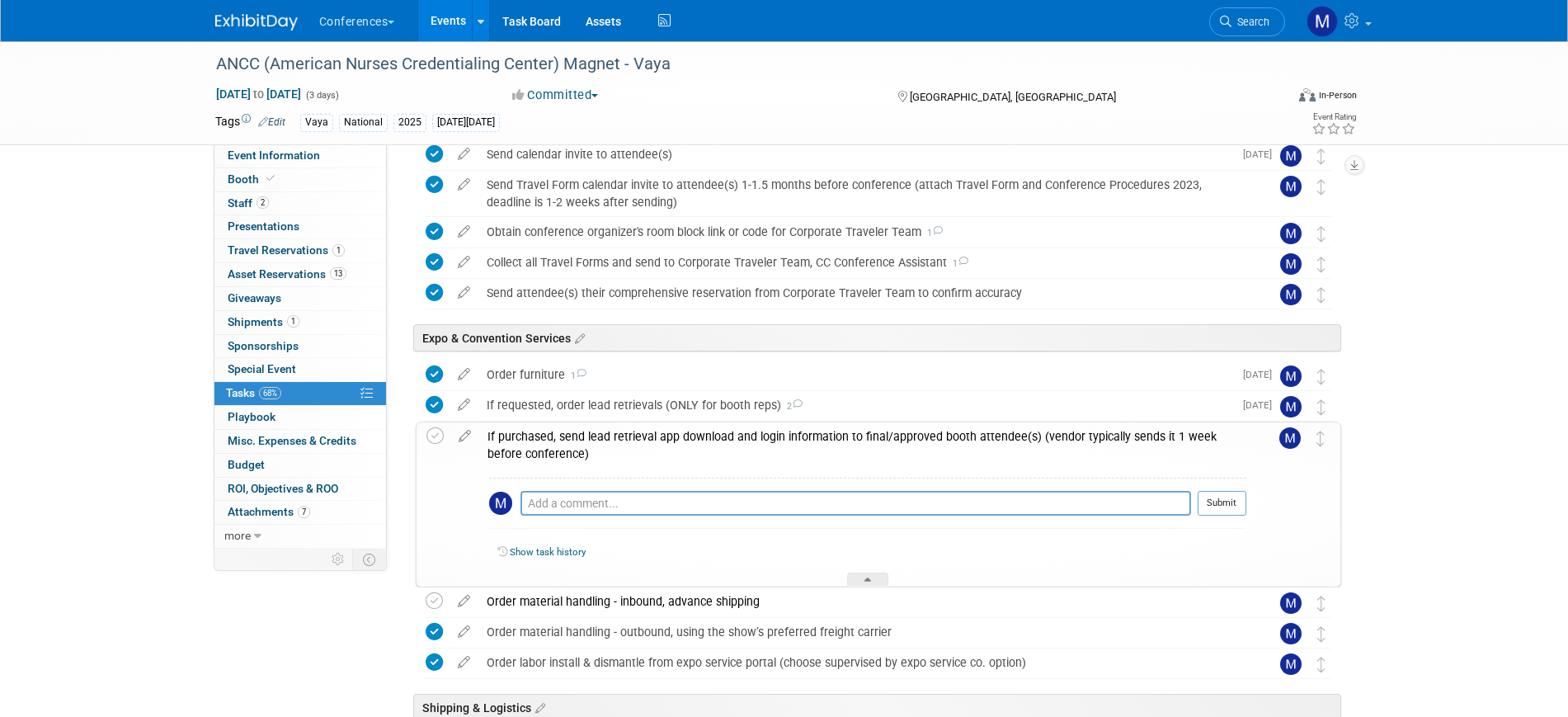
click at [692, 456] on div "If purchased, send lead retrieval app download and login information to final/a…" at bounding box center [863, 444] width 767 height 46
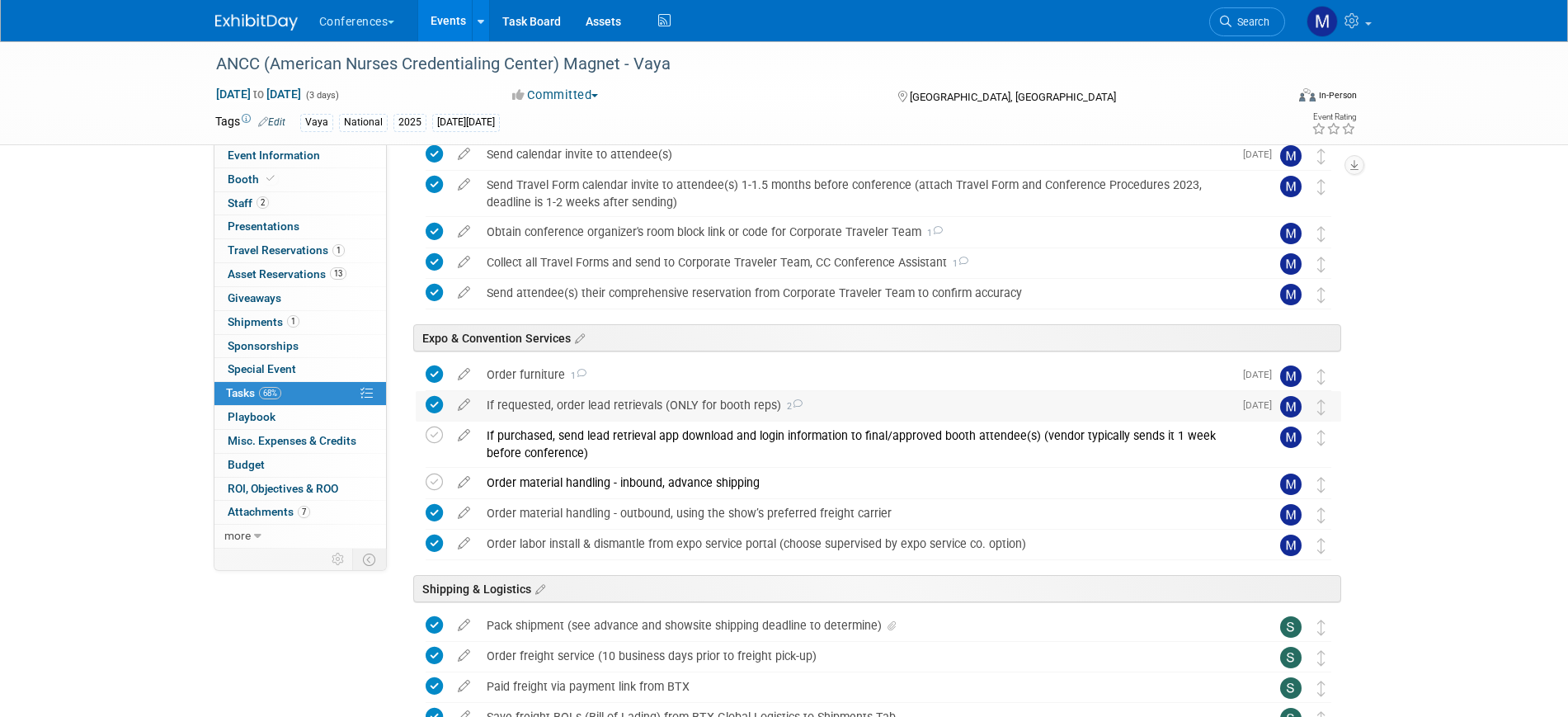
click at [683, 404] on div "If requested, order lead retrievals (ONLY for booth reps) 2" at bounding box center [856, 405] width 754 height 28
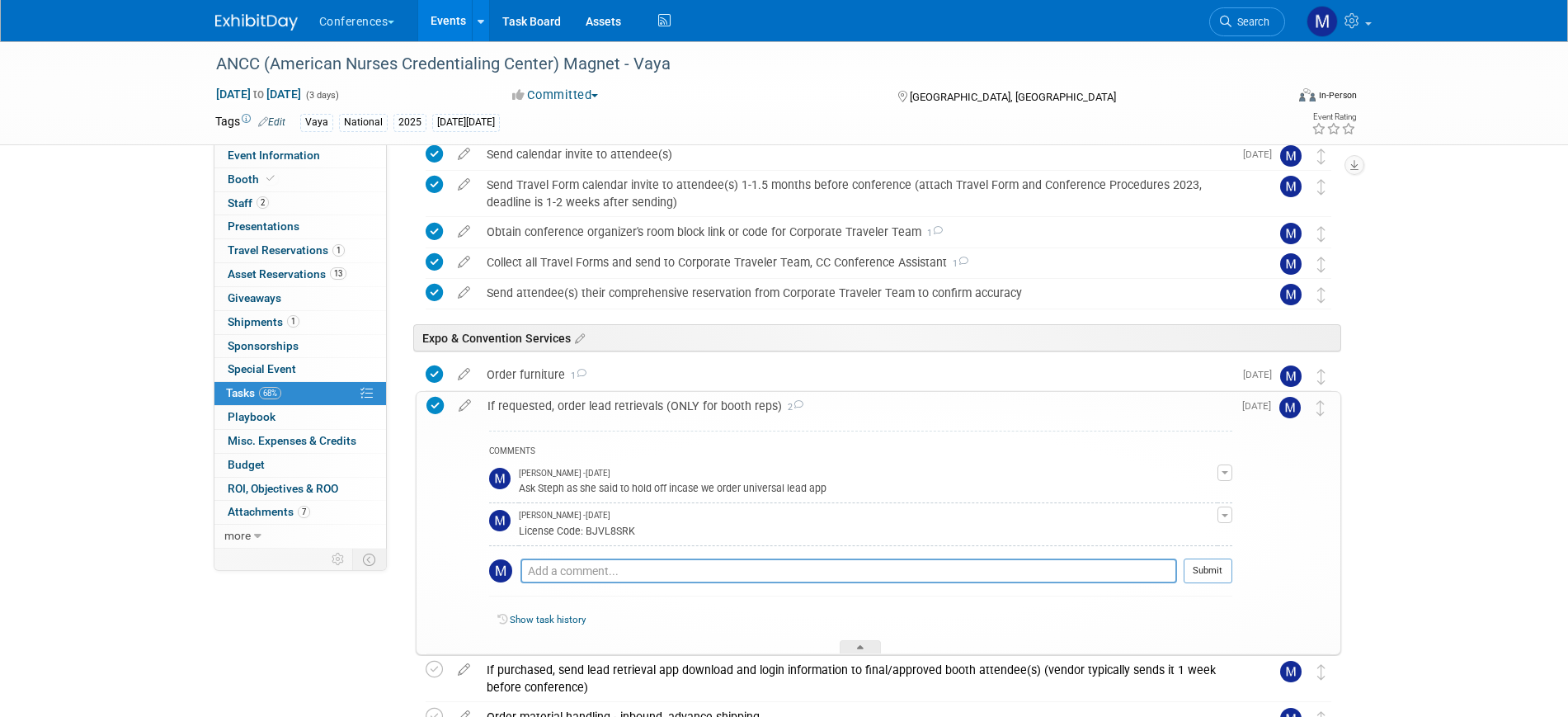
click at [683, 404] on div "If requested, order lead retrievals (ONLY for booth reps) 2" at bounding box center [856, 406] width 753 height 28
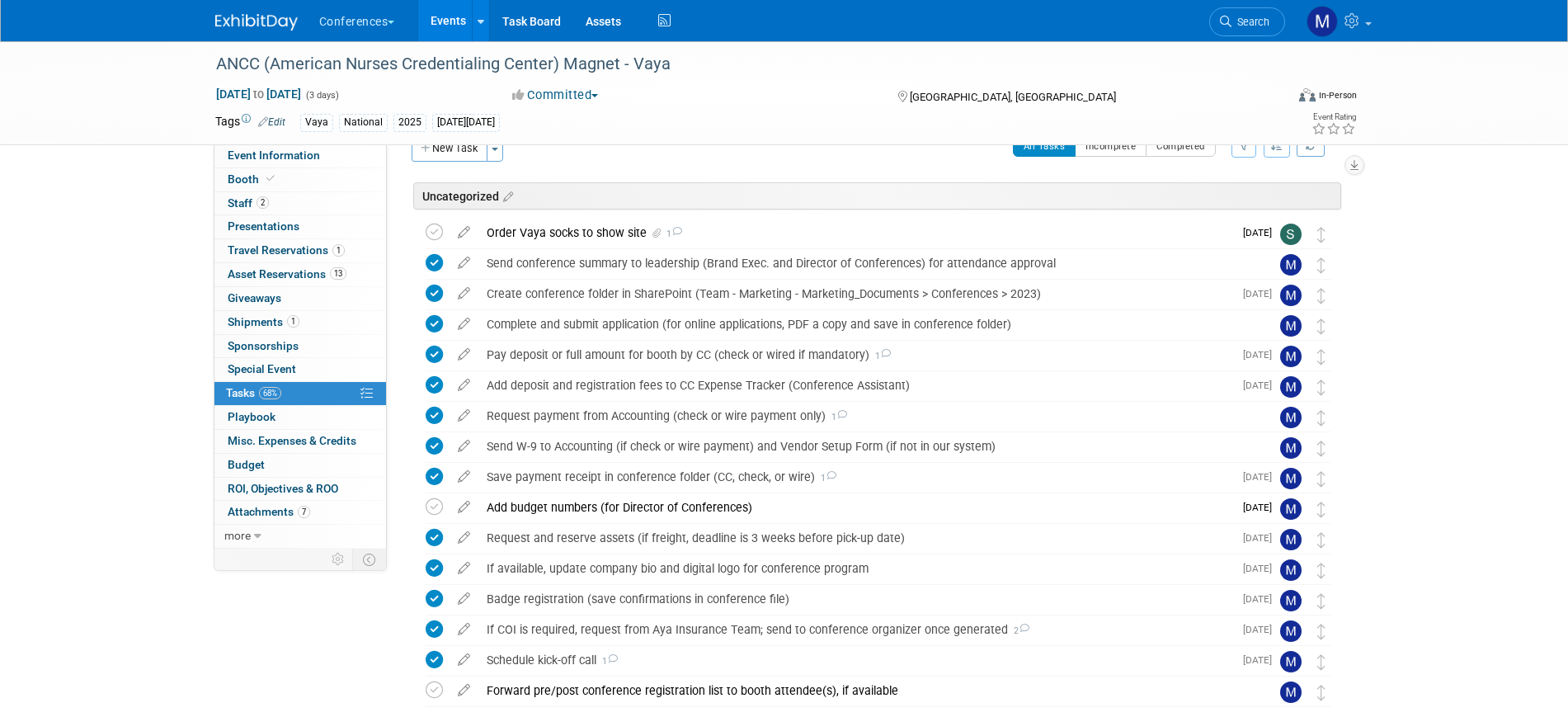
scroll to position [0, 0]
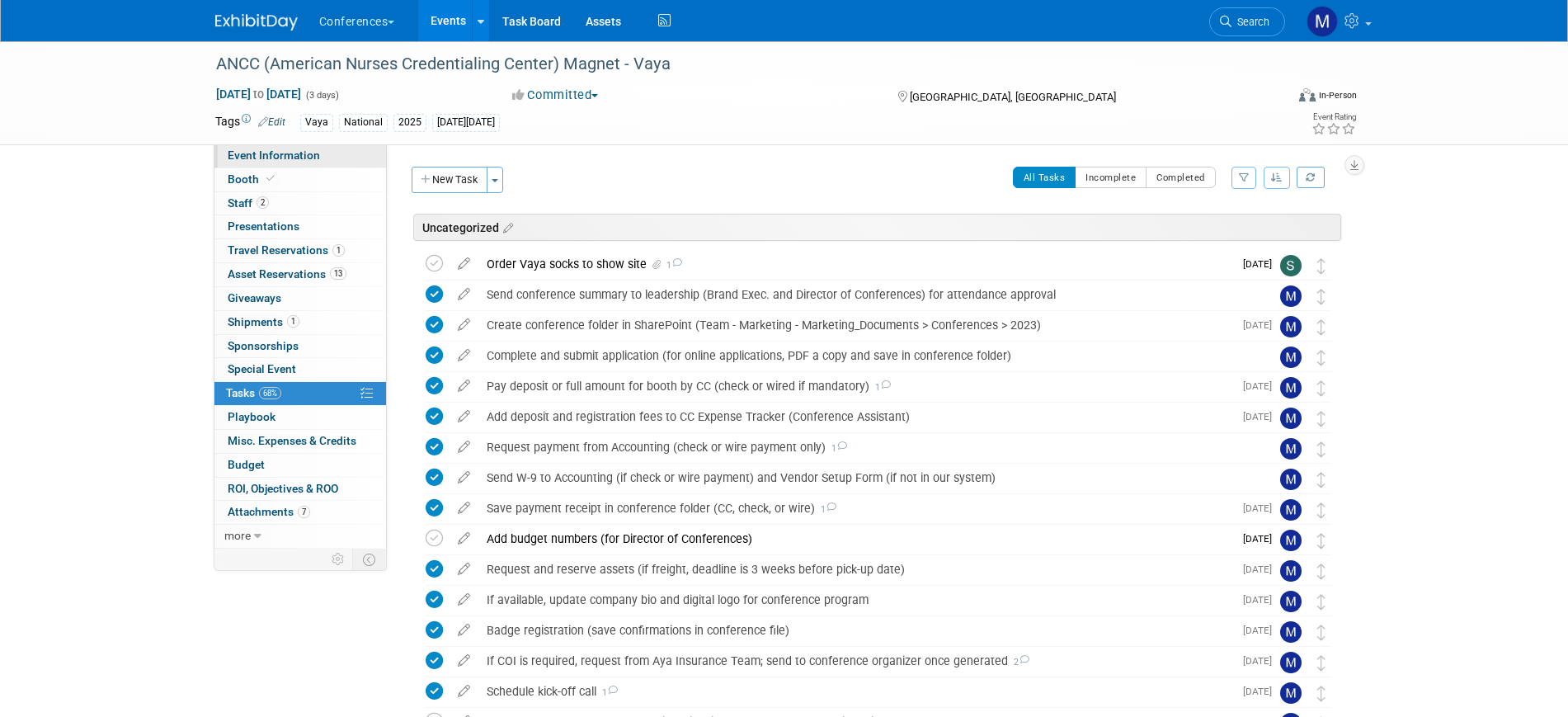
click at [358, 158] on link "Event Information" at bounding box center [301, 156] width 172 height 23
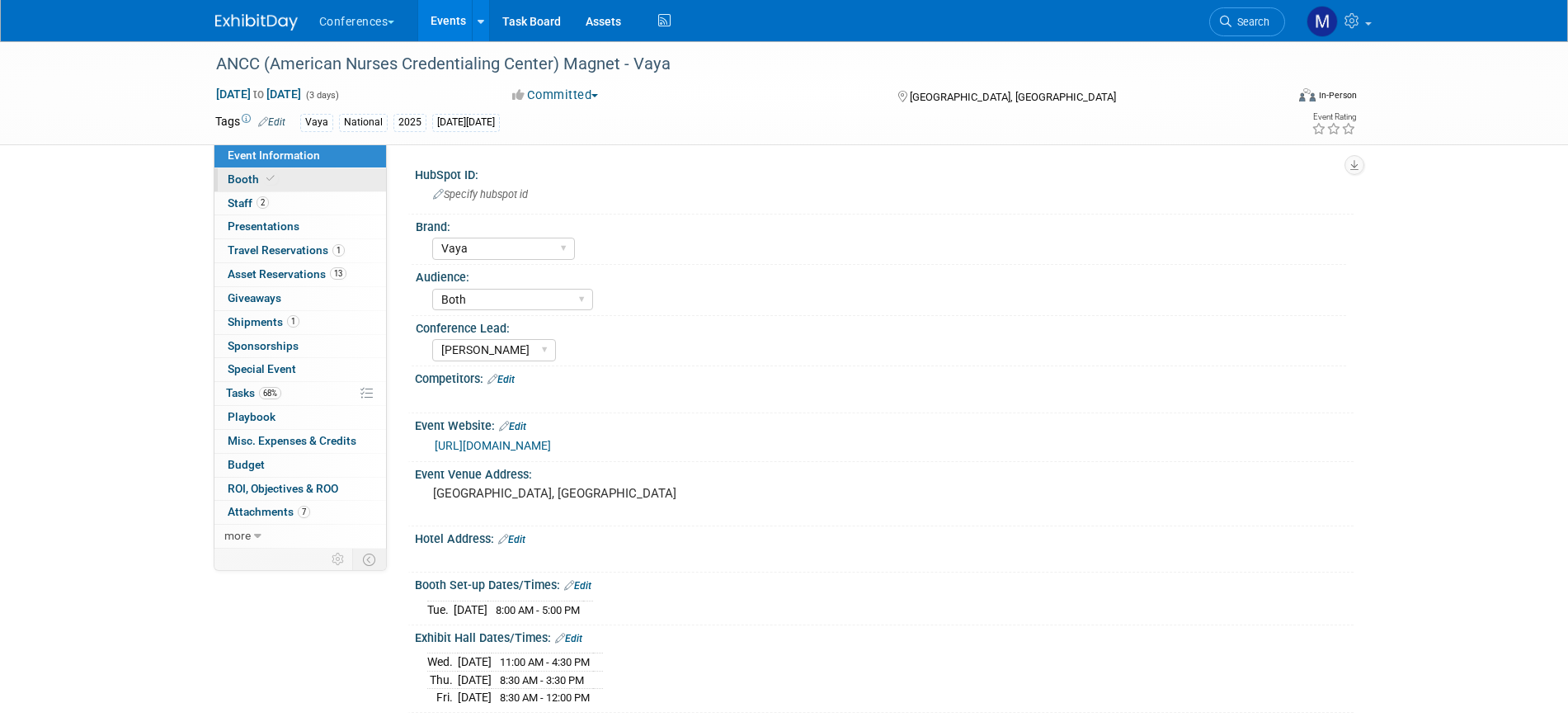
click at [269, 181] on icon at bounding box center [271, 179] width 9 height 9
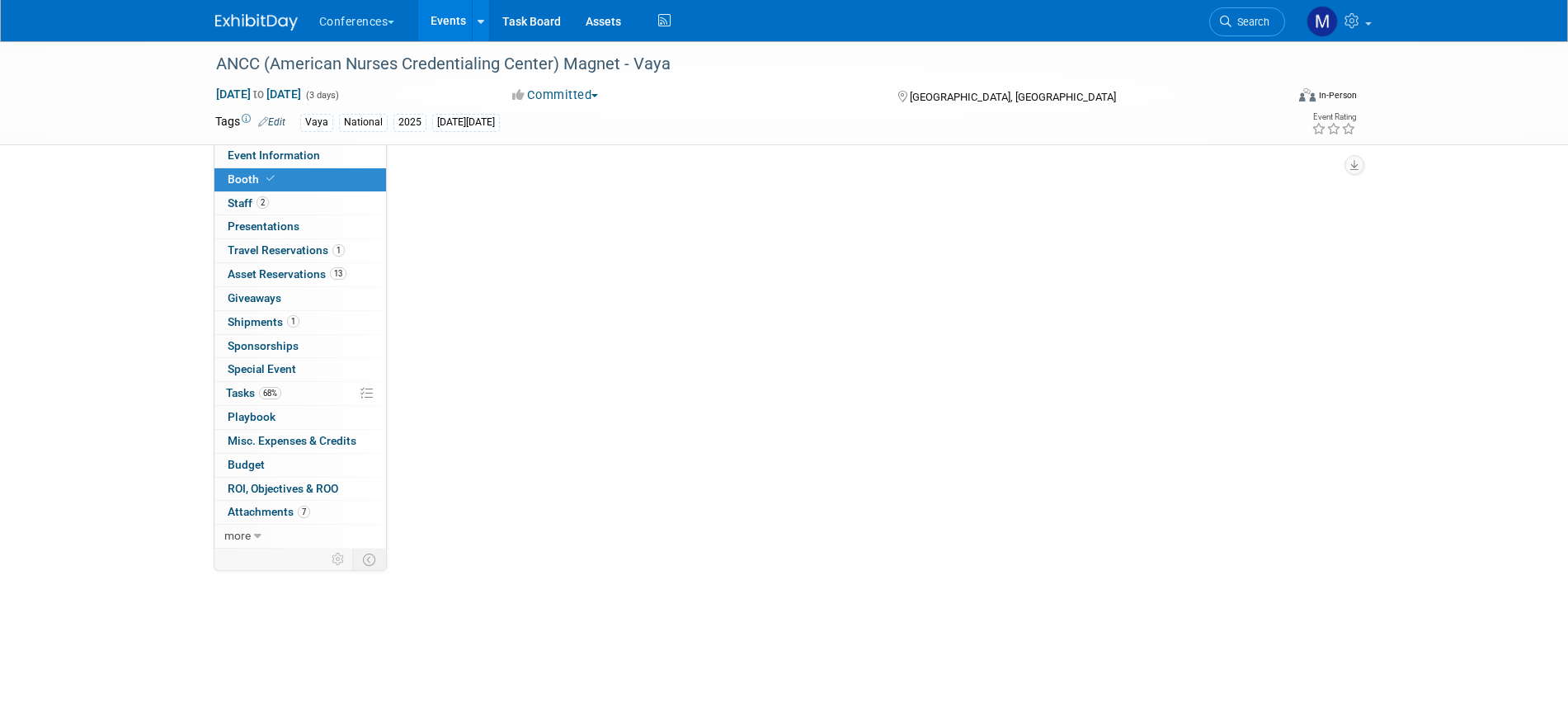
select select "10'x10'"
select select "Yes"
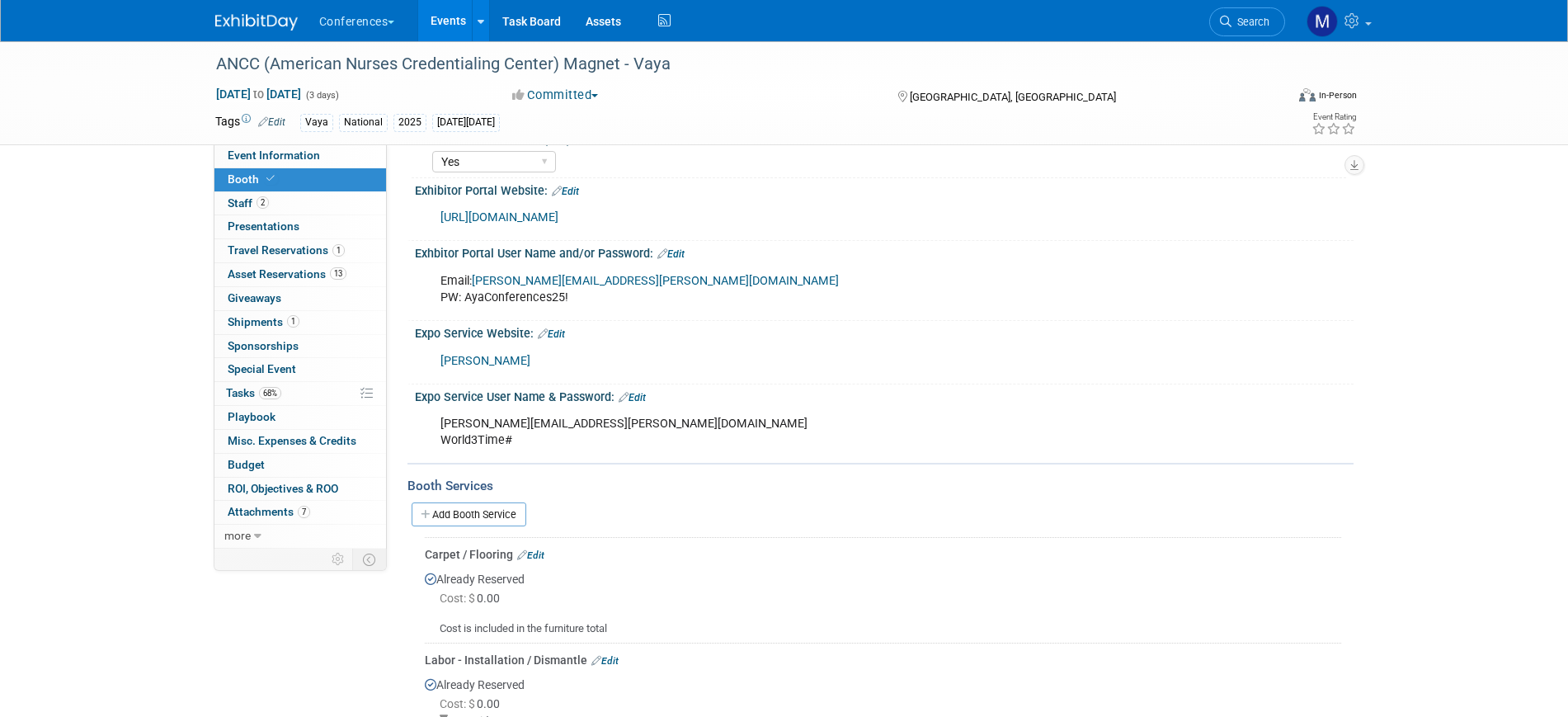
scroll to position [309, 0]
click at [464, 356] on link "[PERSON_NAME]" at bounding box center [485, 359] width 90 height 14
drag, startPoint x: 442, startPoint y: 420, endPoint x: 645, endPoint y: 421, distance: 203.0
click at [645, 421] on div "[PERSON_NAME][EMAIL_ADDRESS][PERSON_NAME][DOMAIN_NAME] World3Time#" at bounding box center [800, 431] width 743 height 50
copy div "[PERSON_NAME][EMAIL_ADDRESS][PERSON_NAME][DOMAIN_NAME]"
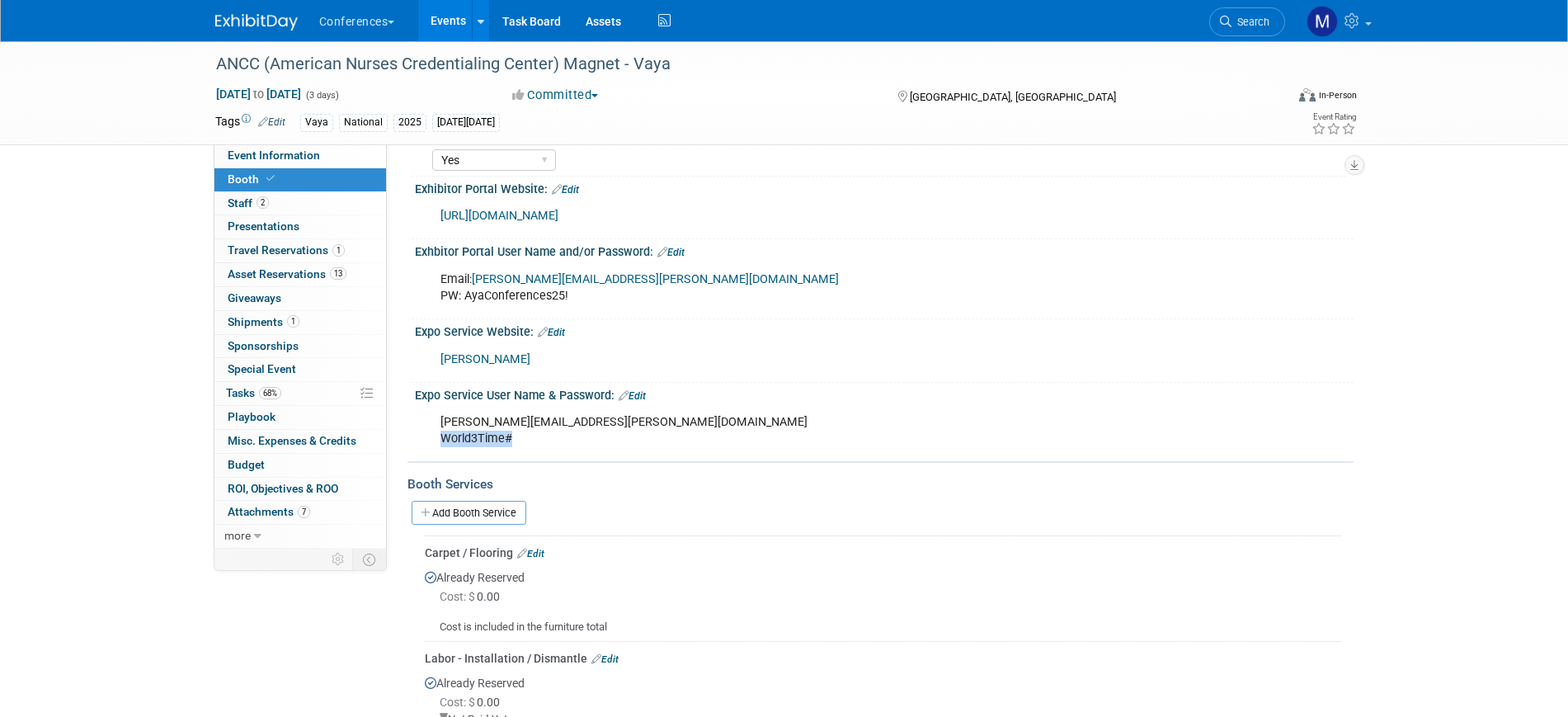
drag, startPoint x: 442, startPoint y: 439, endPoint x: 509, endPoint y: 438, distance: 67.0
click at [509, 438] on div "[PERSON_NAME][EMAIL_ADDRESS][PERSON_NAME][DOMAIN_NAME] World3Time#" at bounding box center [800, 431] width 743 height 50
copy div "World3Time#"
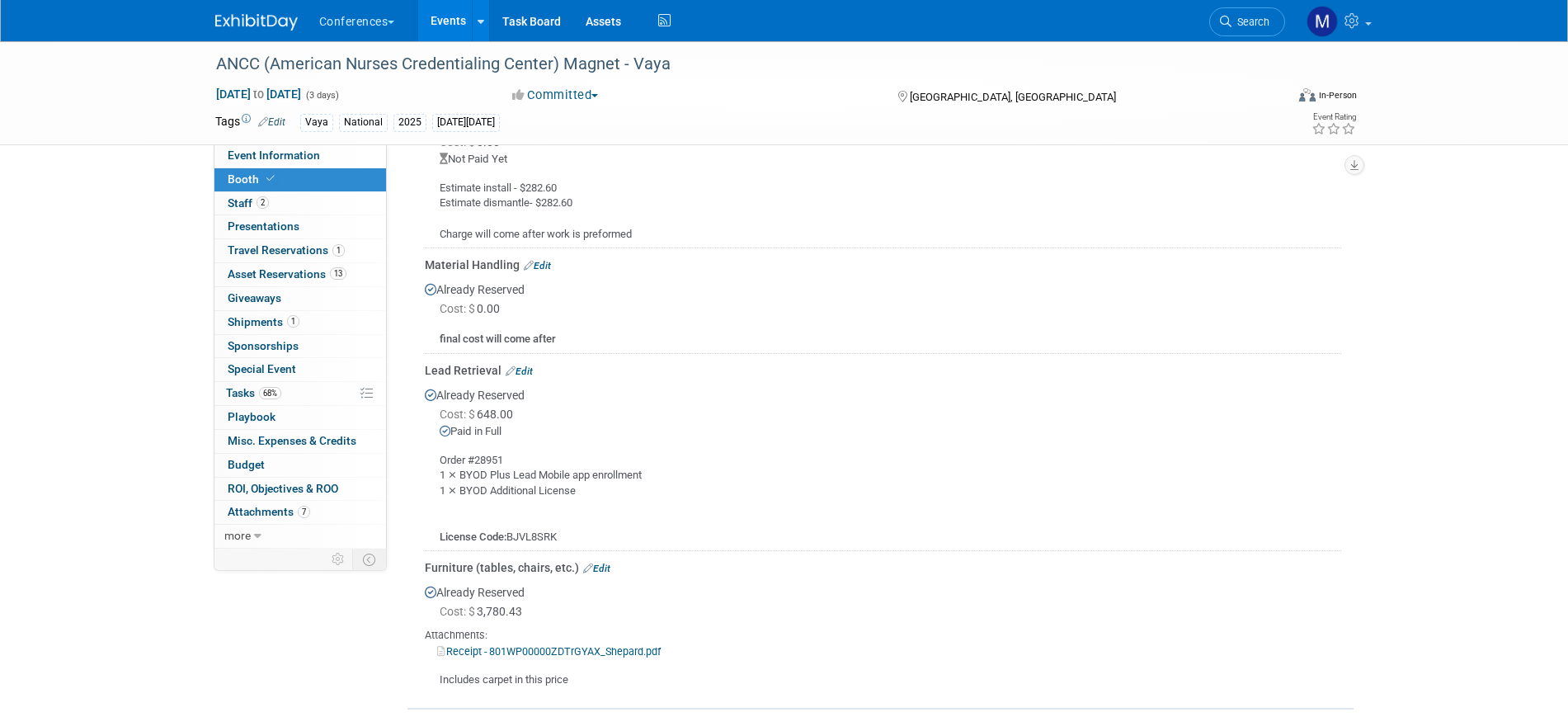
scroll to position [895, 0]
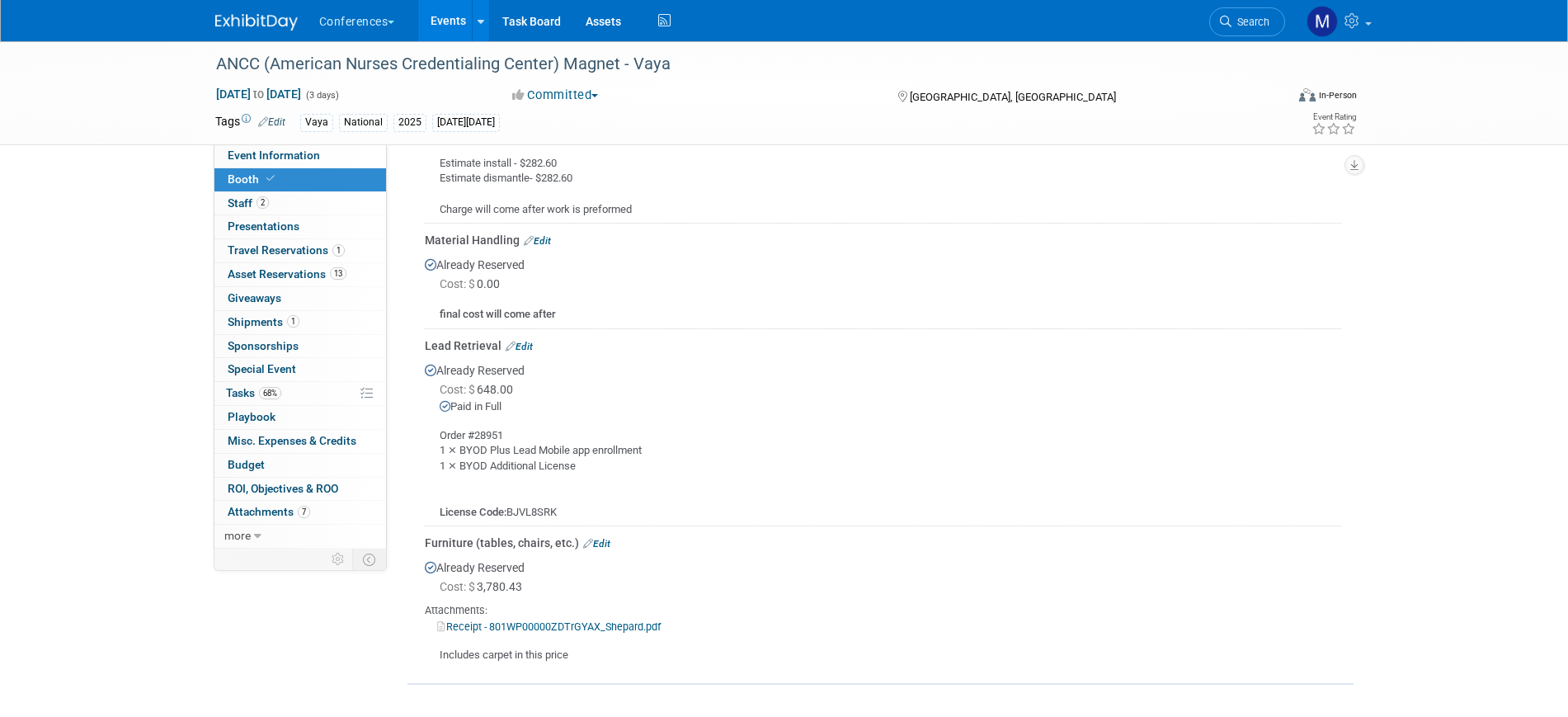
click at [592, 625] on link "Receipt - 801WP00000ZDTrGYAX_Shepard.pdf" at bounding box center [549, 627] width 223 height 12
